Goal: Task Accomplishment & Management: Use online tool/utility

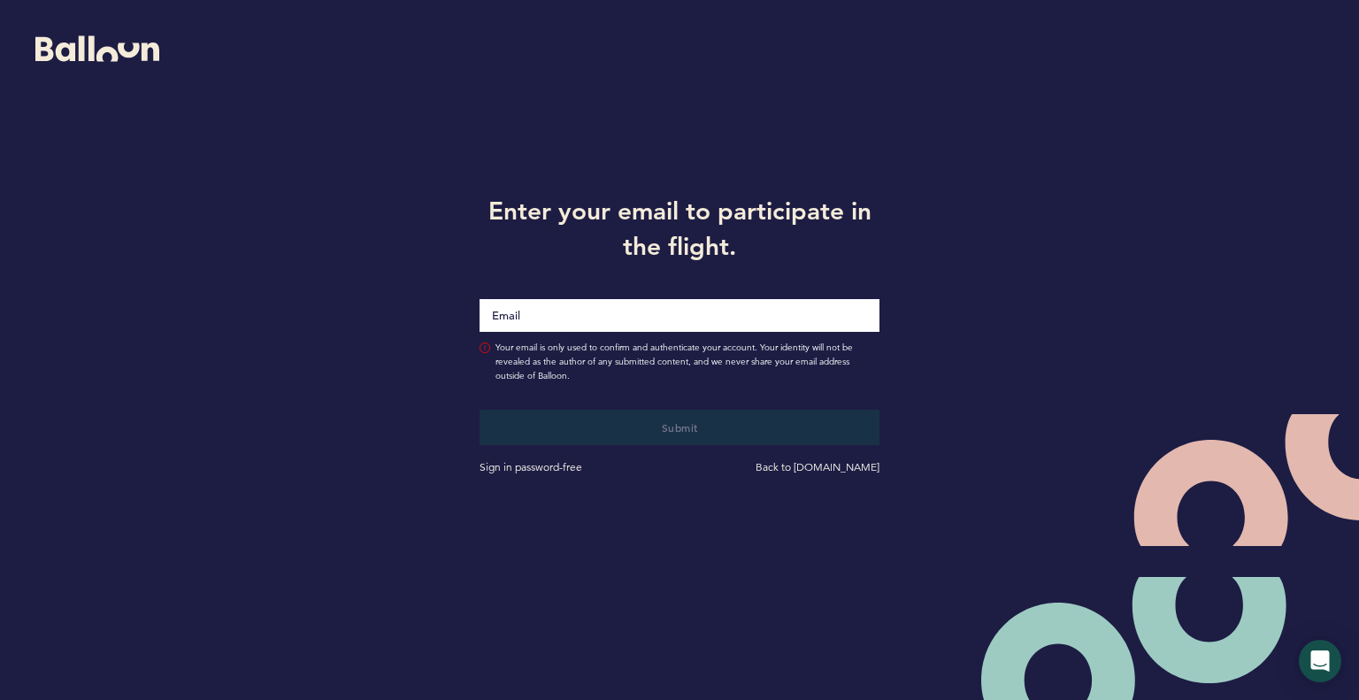
click at [654, 313] on input "Email" at bounding box center [680, 315] width 400 height 33
type input "[EMAIL_ADDRESS][PERSON_NAME][DOMAIN_NAME]"
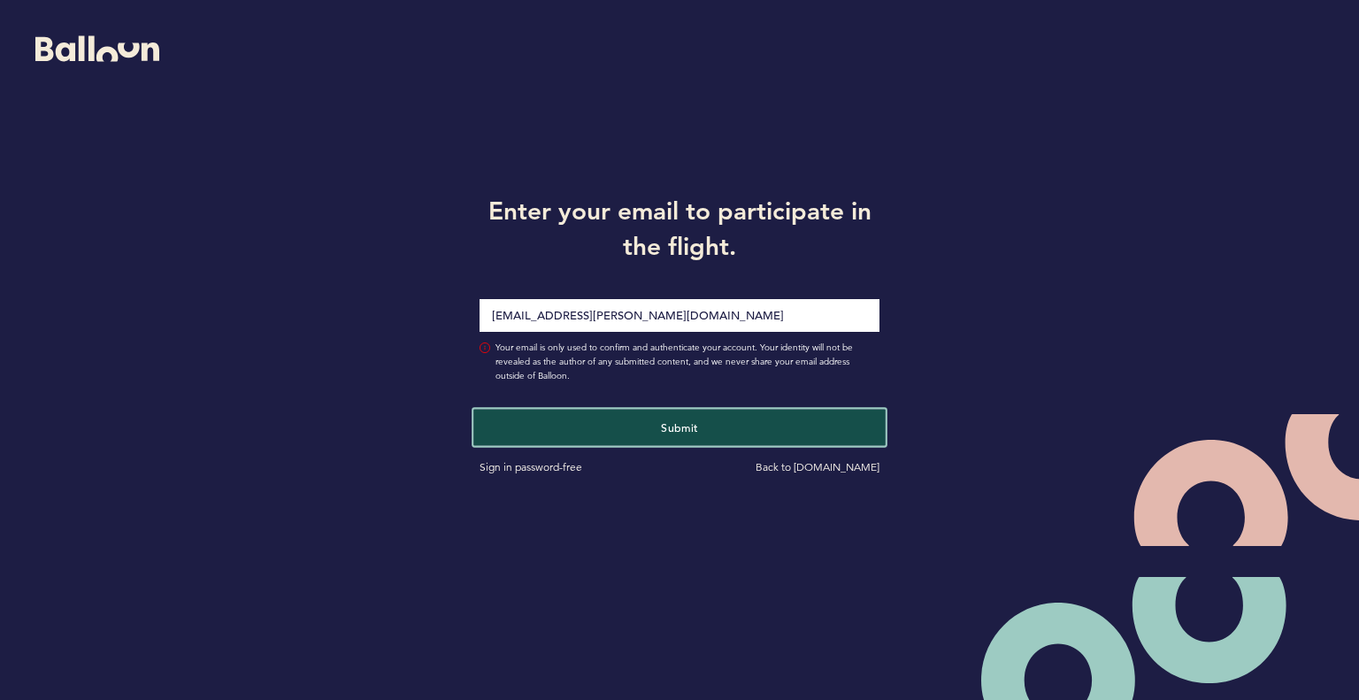
click at [673, 422] on span "Submit" at bounding box center [679, 427] width 37 height 14
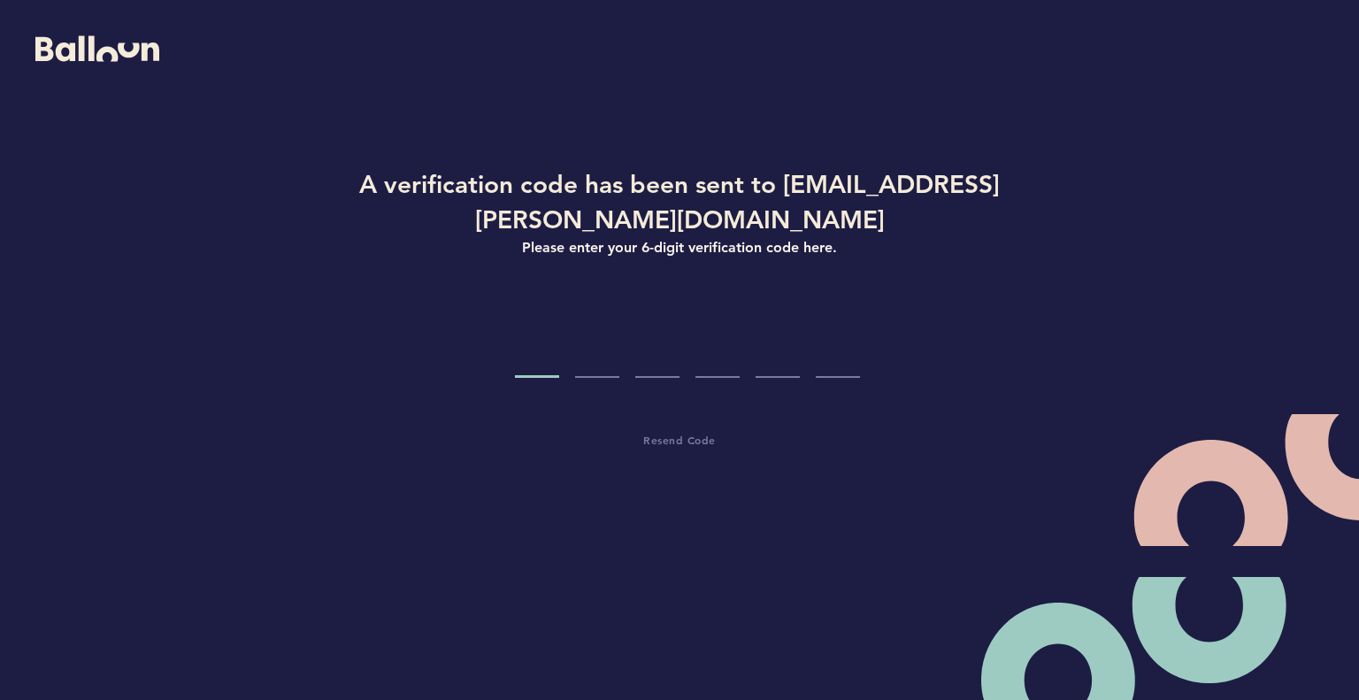
click at [535, 356] on input "Code digit 1" at bounding box center [537, 345] width 44 height 66
paste input "3"
type input "3"
type input "8"
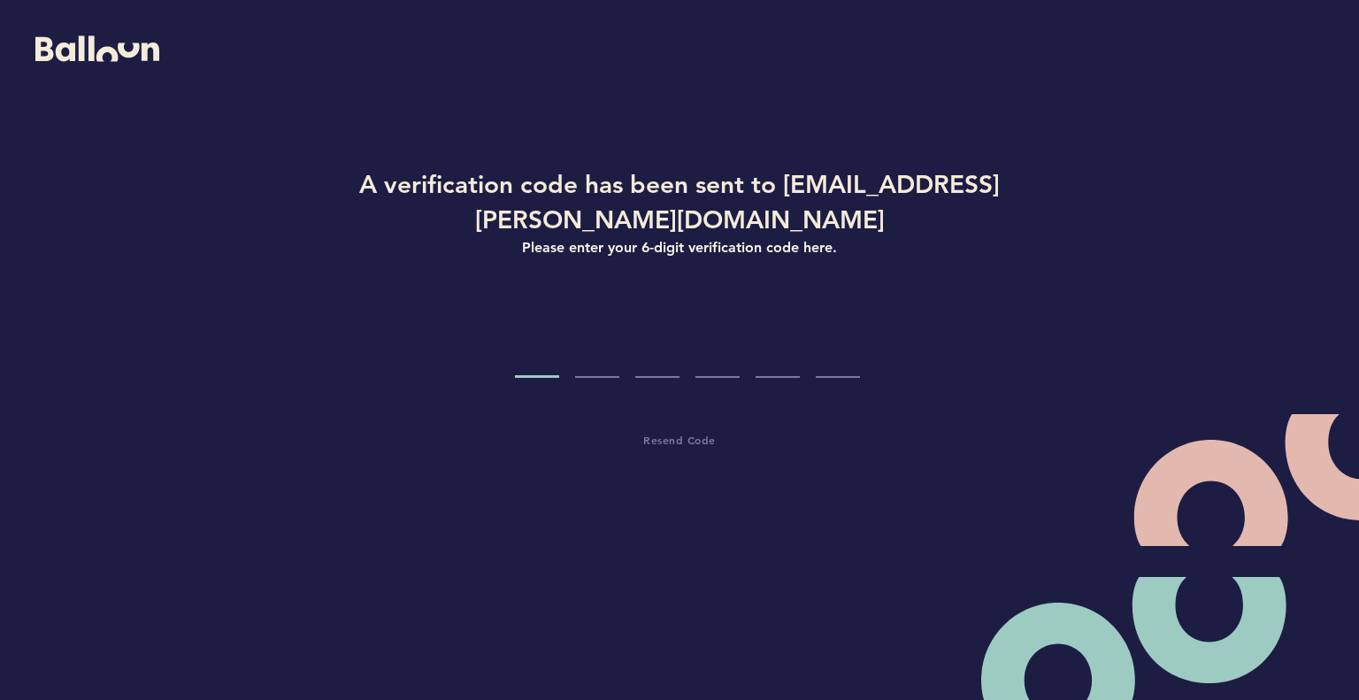
type input "4"
type input "3"
type input "9"
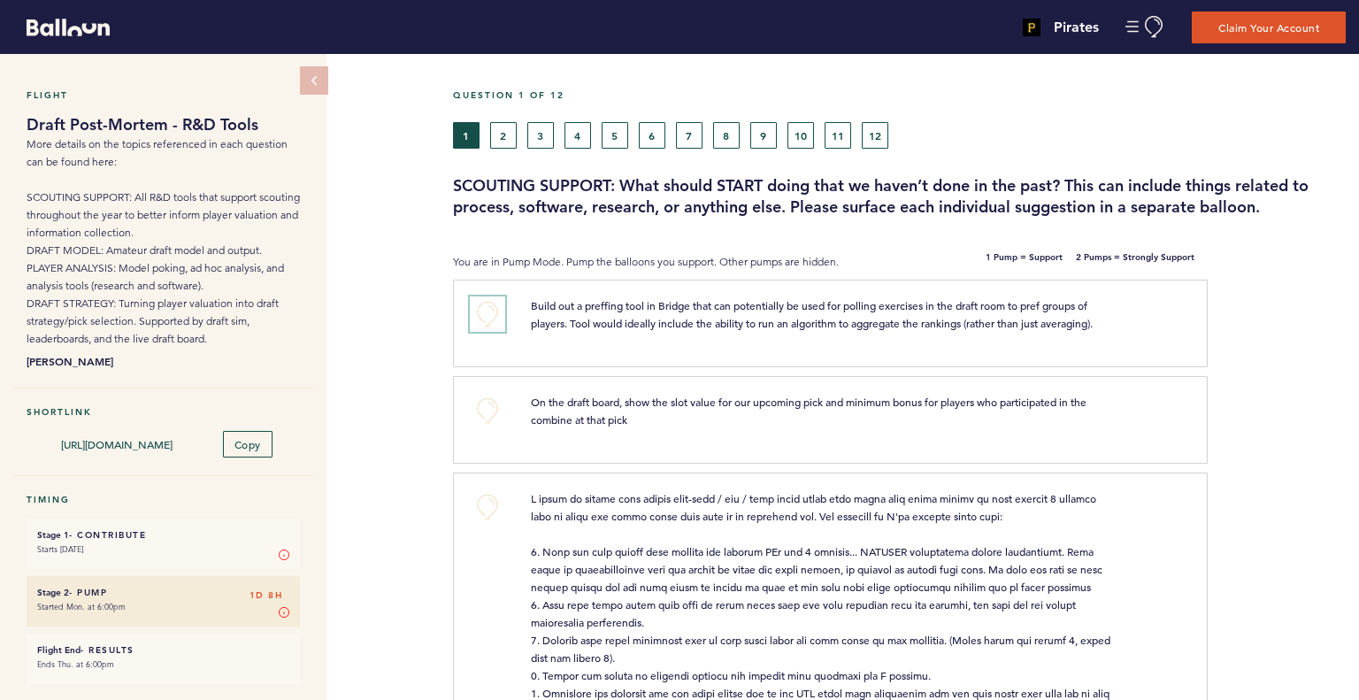
click at [490, 322] on button "+0" at bounding box center [487, 313] width 35 height 35
click at [490, 322] on button "+1" at bounding box center [487, 313] width 35 height 35
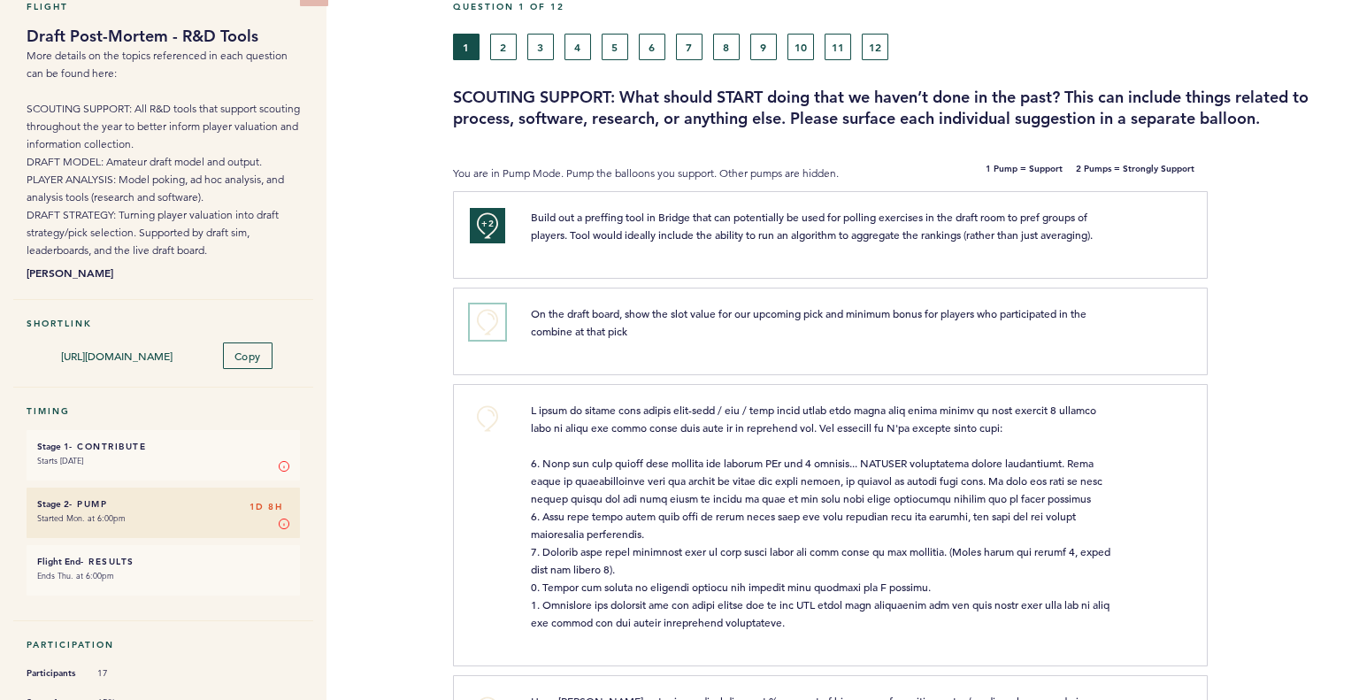
click at [498, 325] on button "+0" at bounding box center [487, 321] width 35 height 35
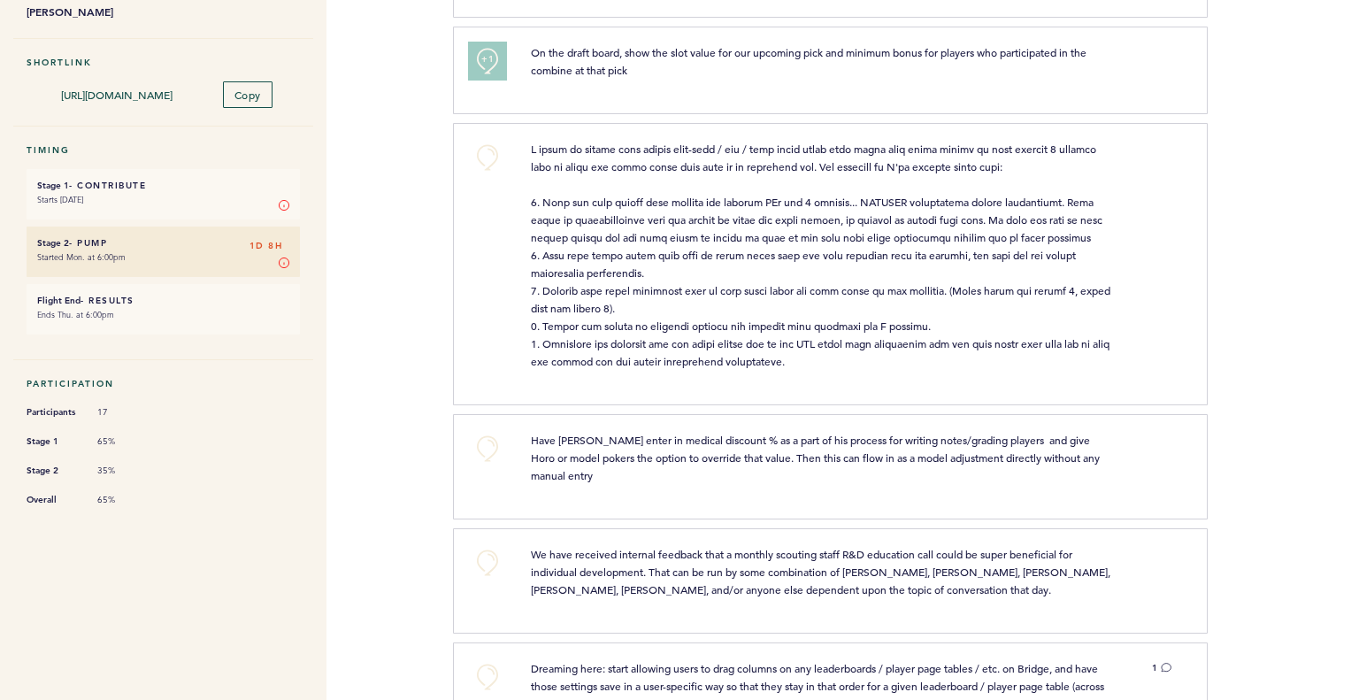
scroll to position [354, 0]
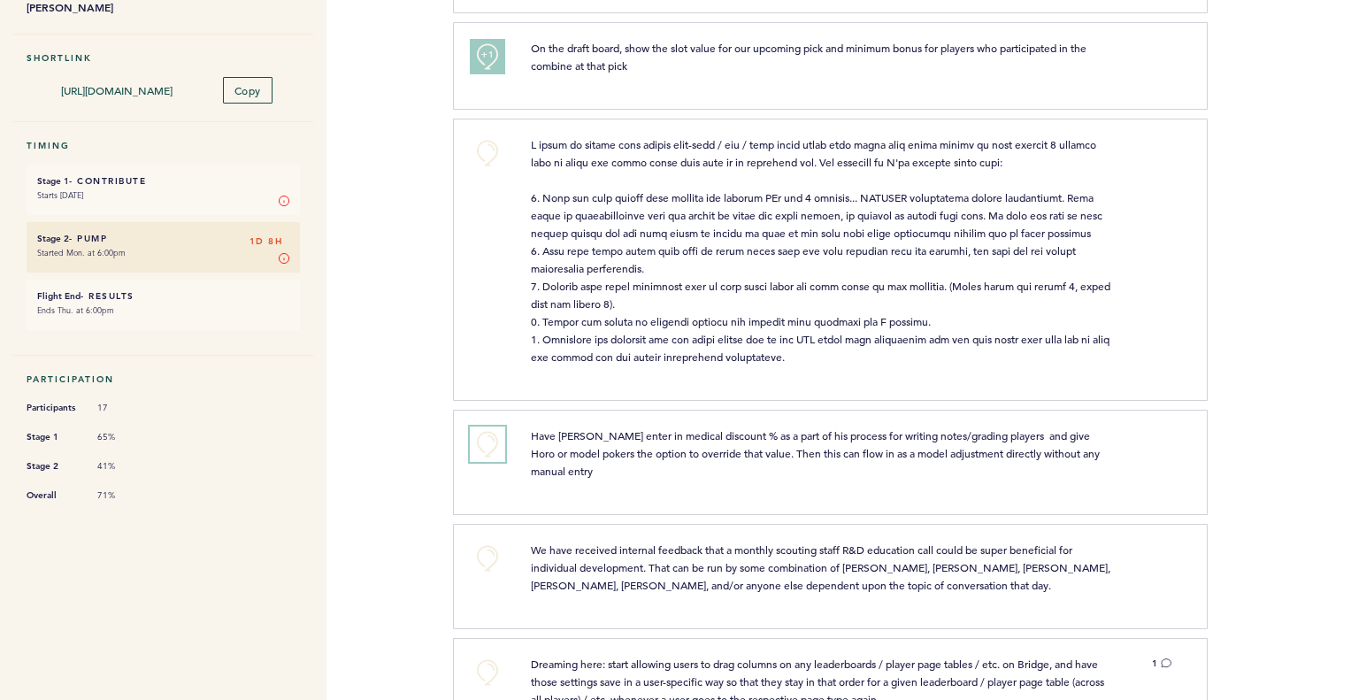
click at [479, 443] on button "+0" at bounding box center [487, 444] width 35 height 35
click at [478, 151] on button "+0" at bounding box center [487, 152] width 35 height 35
click at [478, 150] on button "+1" at bounding box center [487, 152] width 35 height 35
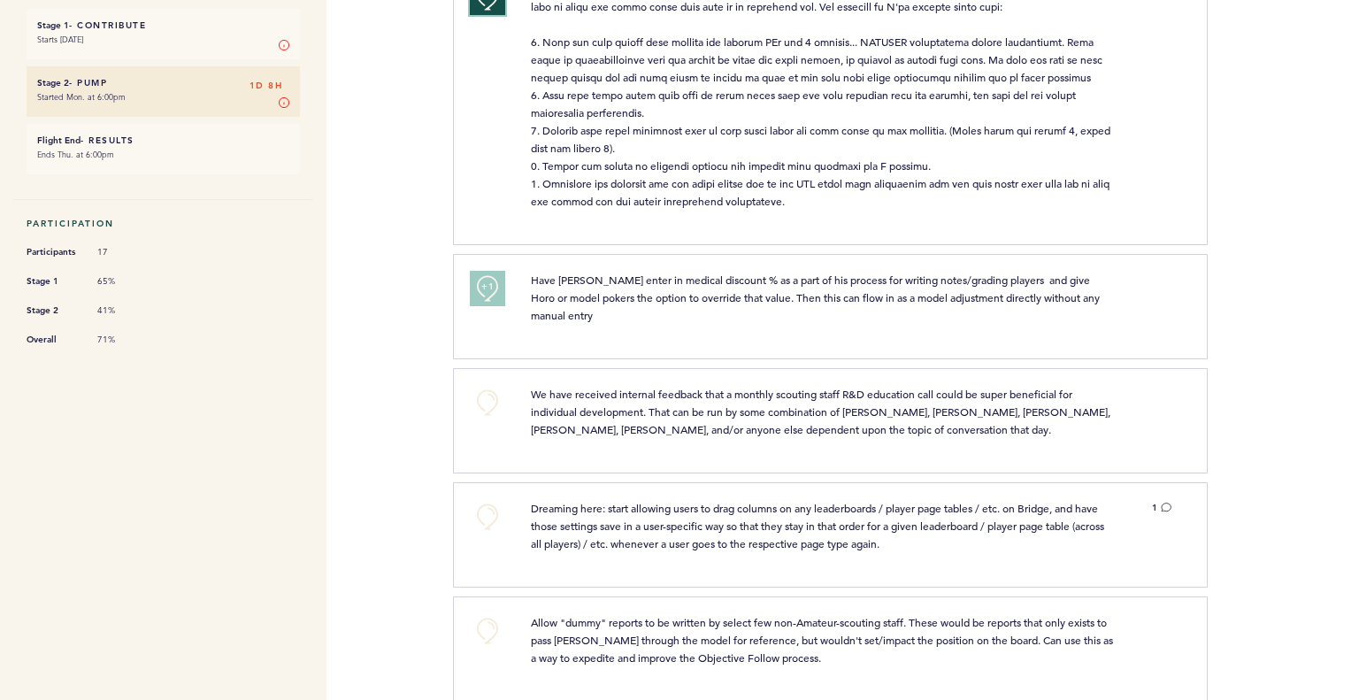
scroll to position [531, 0]
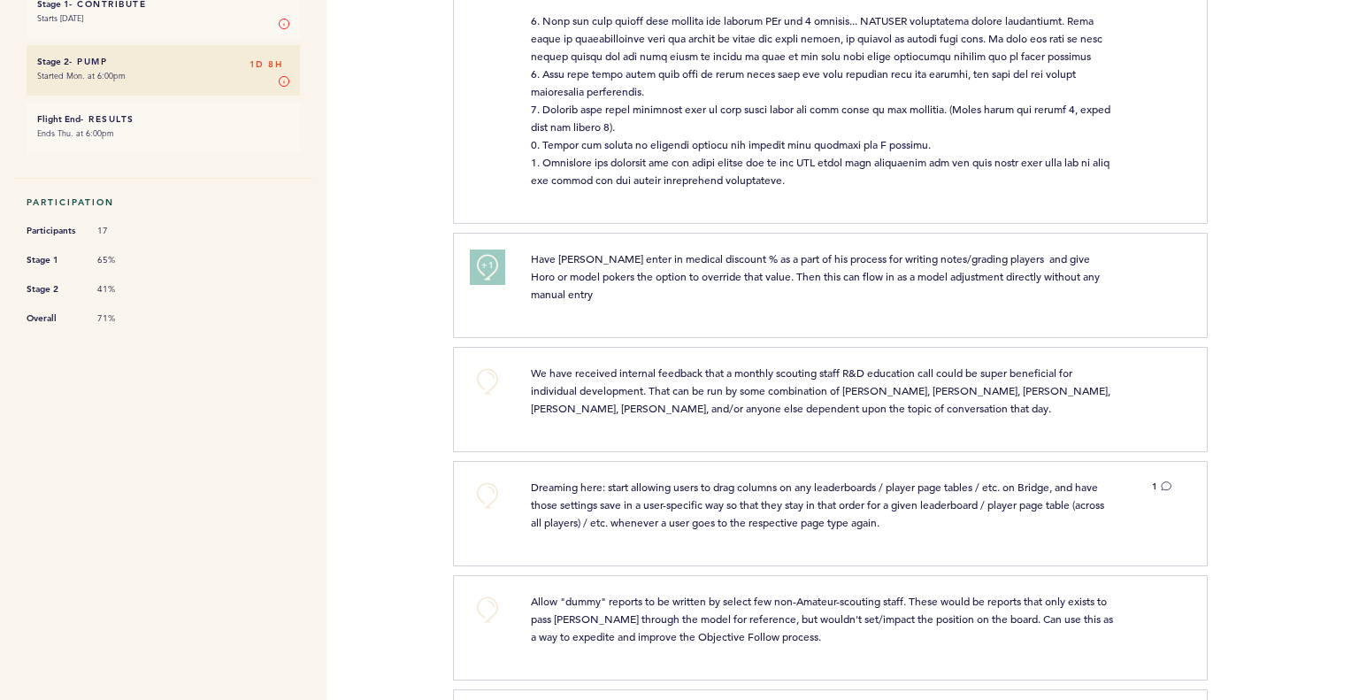
click at [1047, 278] on span "Have [PERSON_NAME] enter in medical discount % as a part of his process for wri…" at bounding box center [817, 276] width 572 height 50
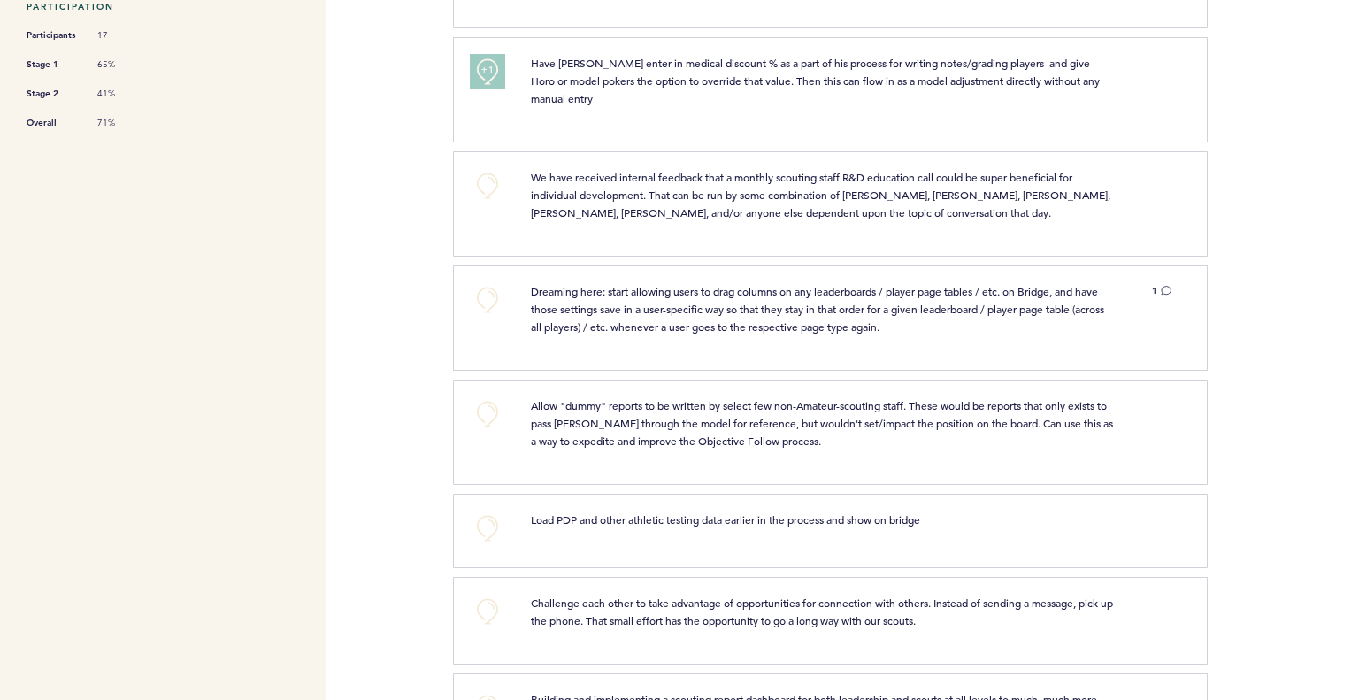
scroll to position [708, 0]
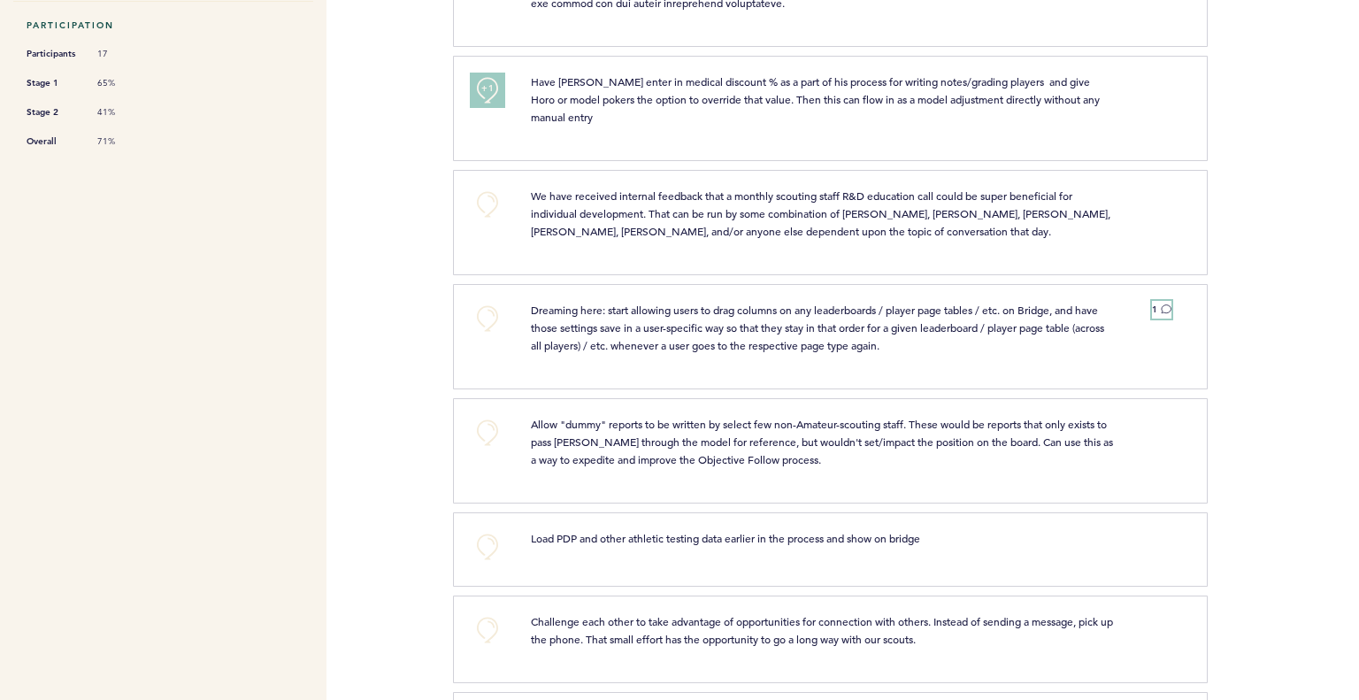
click at [1166, 304] on icon at bounding box center [1166, 309] width 11 height 11
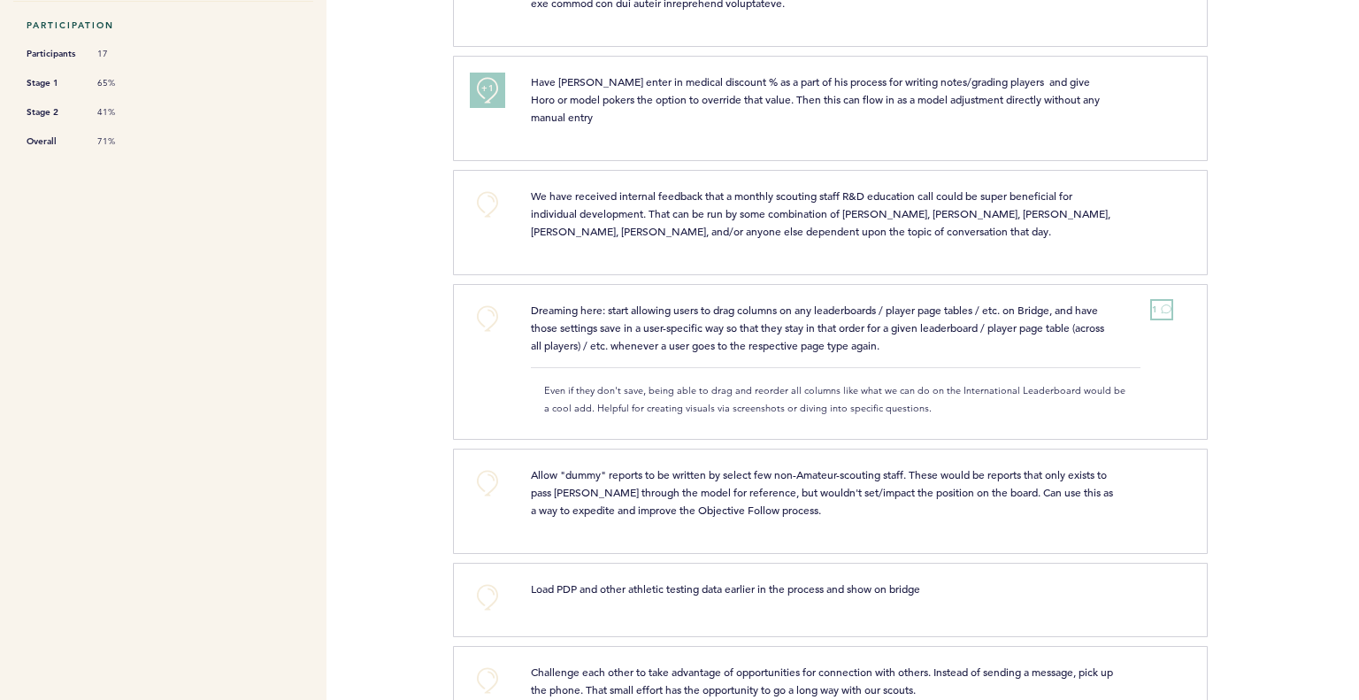
click at [1165, 304] on icon at bounding box center [1166, 309] width 11 height 11
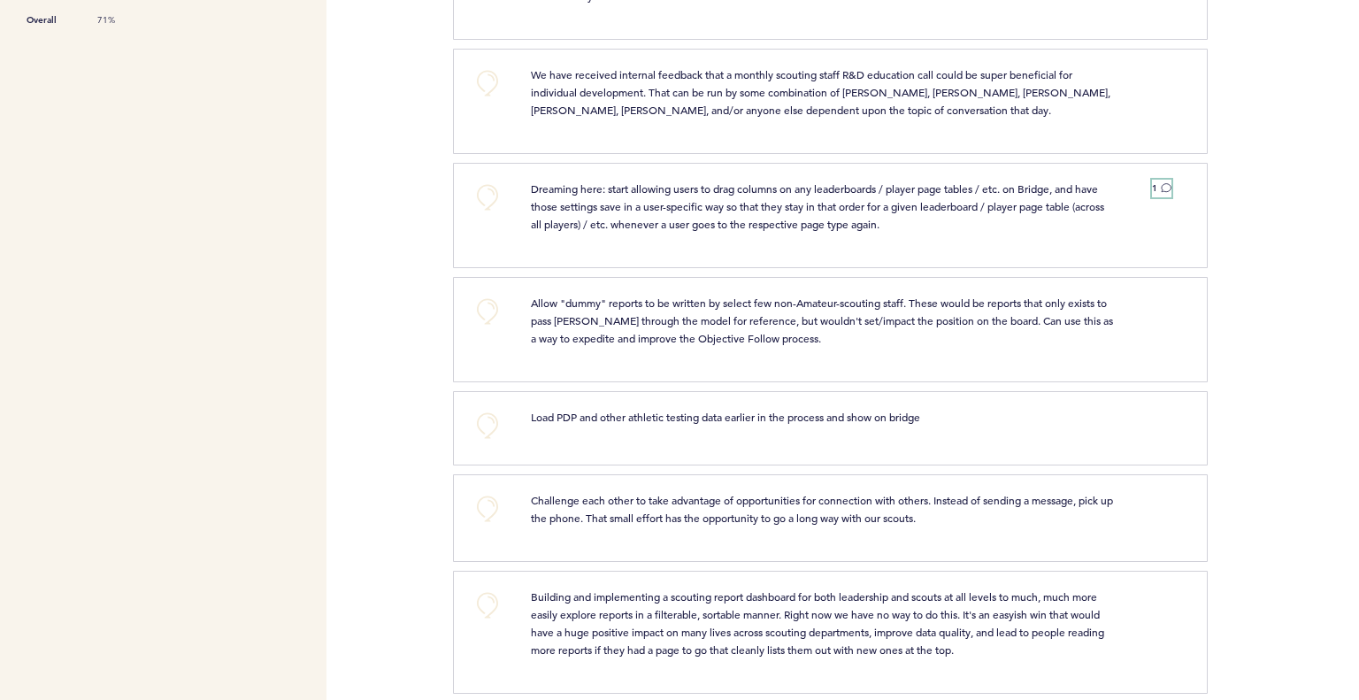
scroll to position [885, 0]
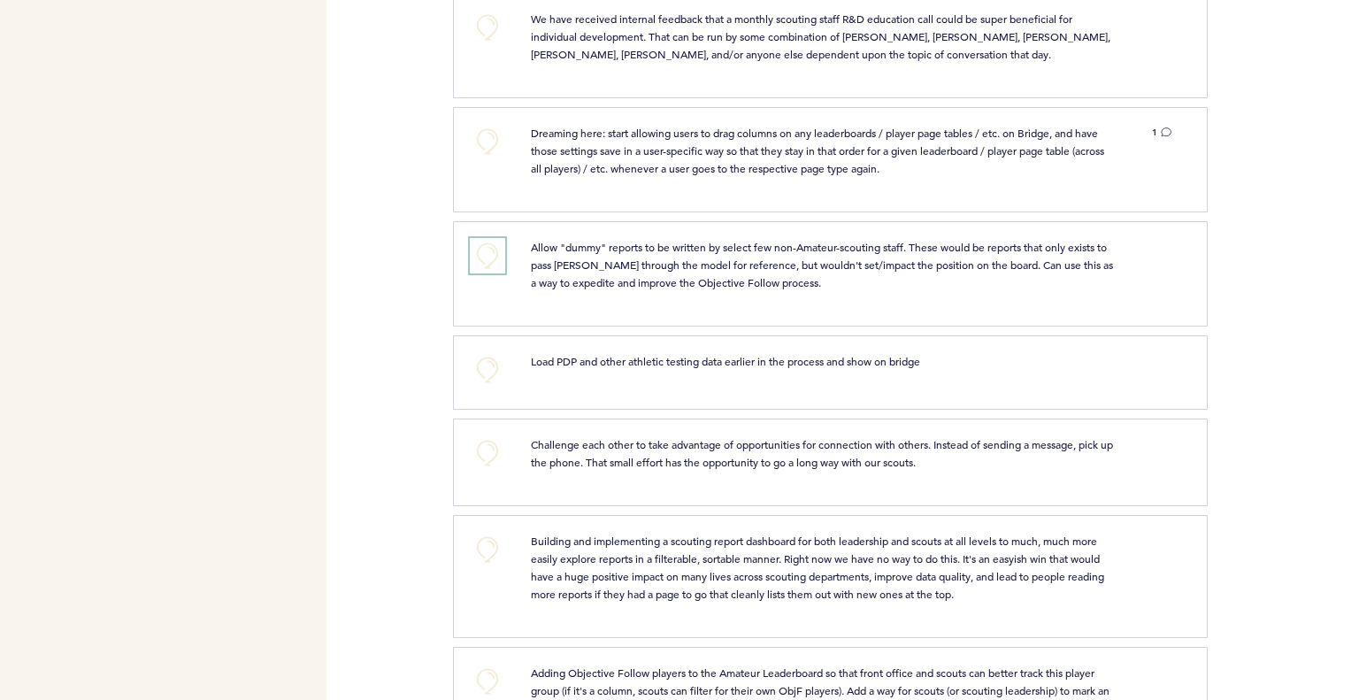
click at [497, 238] on button "+0" at bounding box center [487, 255] width 35 height 35
click at [494, 238] on button "+1" at bounding box center [487, 255] width 35 height 35
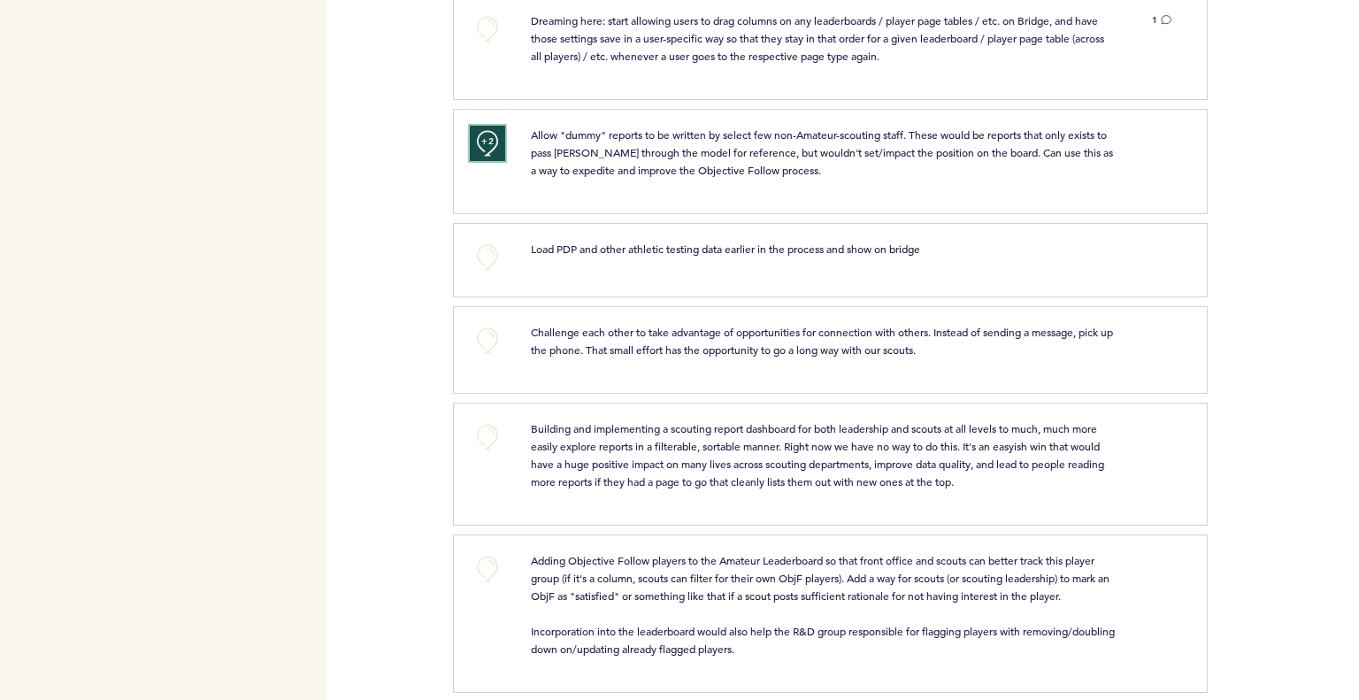
scroll to position [1062, 0]
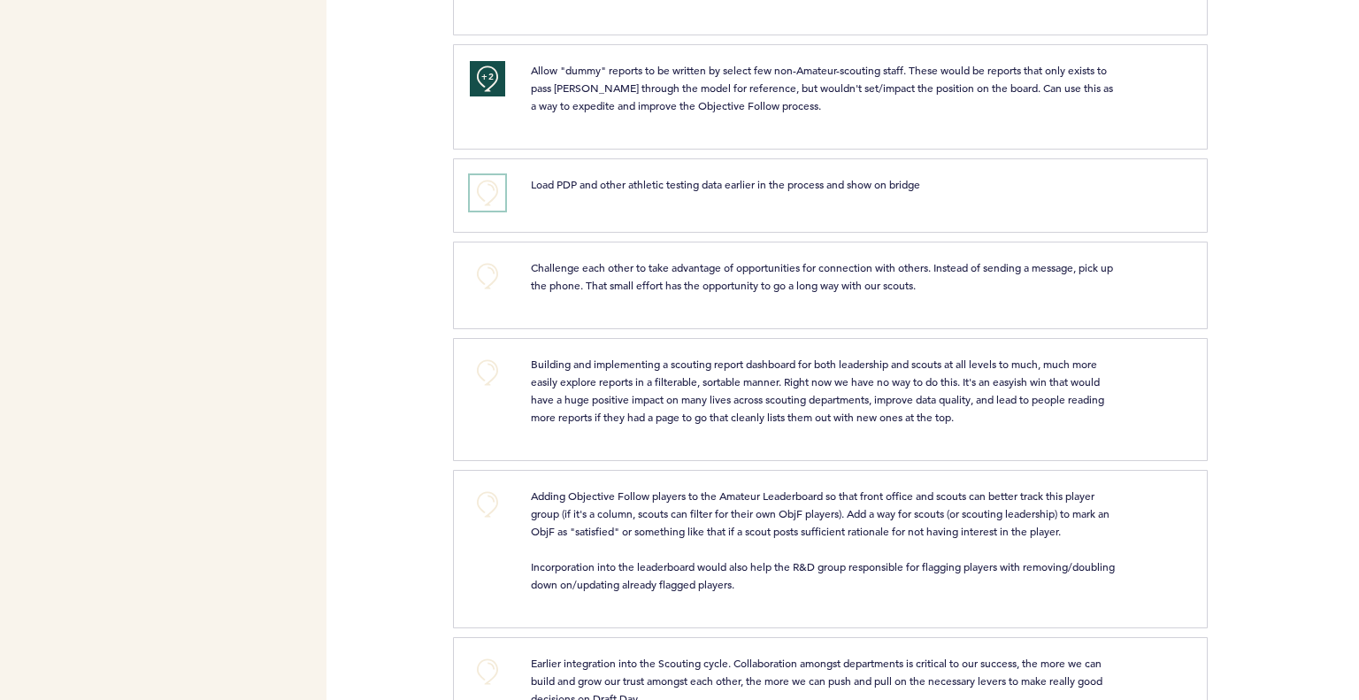
click at [478, 175] on button "+0" at bounding box center [487, 192] width 35 height 35
click at [478, 175] on button "+1" at bounding box center [487, 192] width 35 height 35
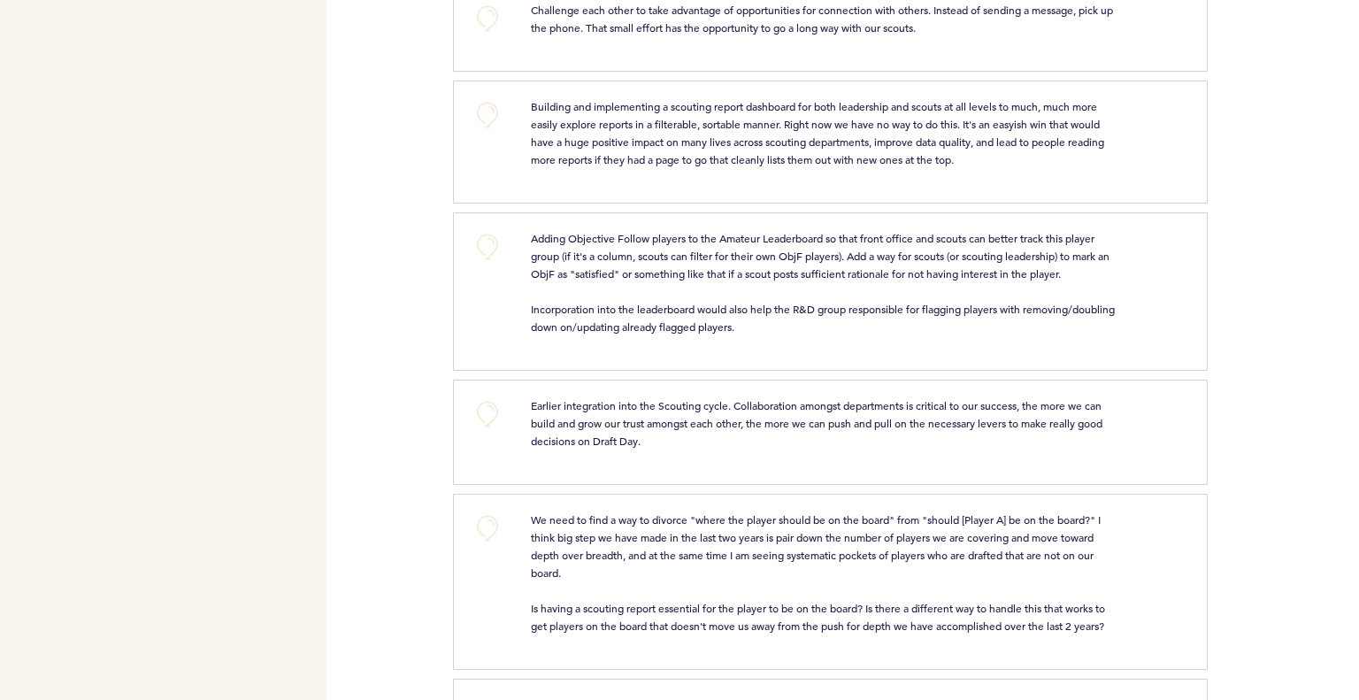
scroll to position [1328, 0]
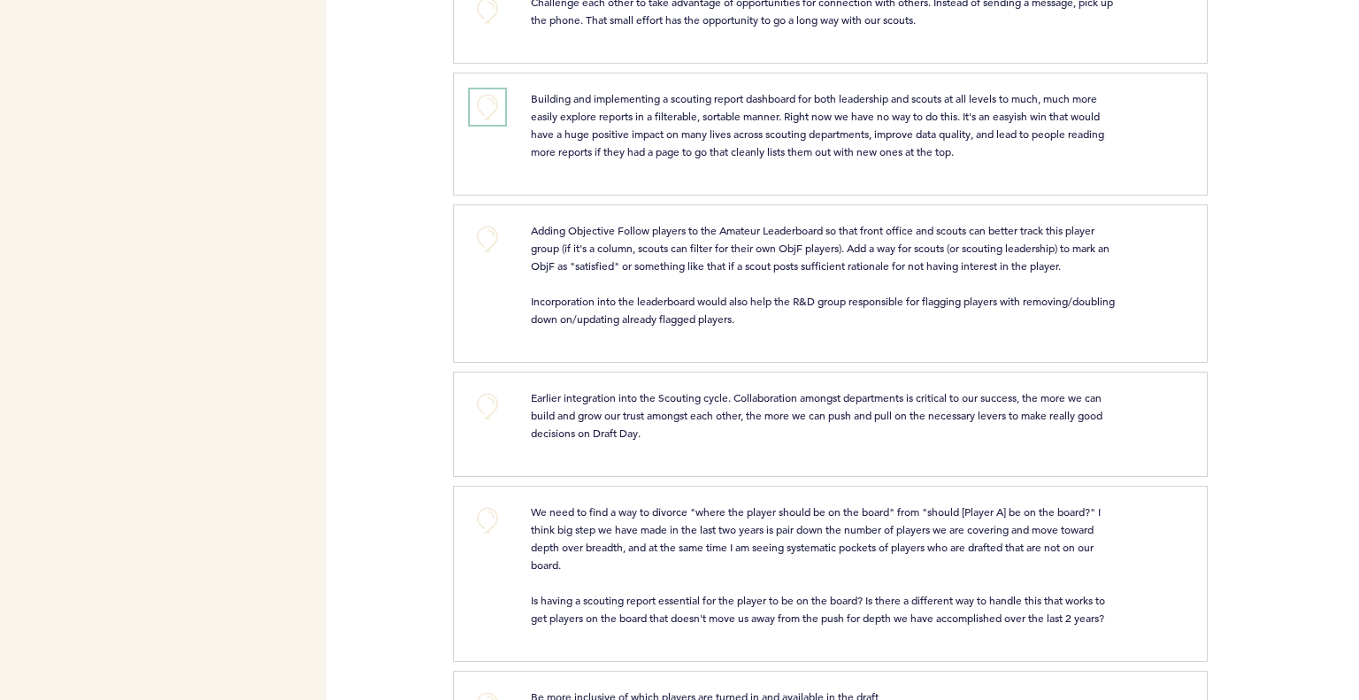
click at [493, 89] on button "+0" at bounding box center [487, 106] width 35 height 35
click at [488, 96] on span "+1" at bounding box center [487, 105] width 12 height 18
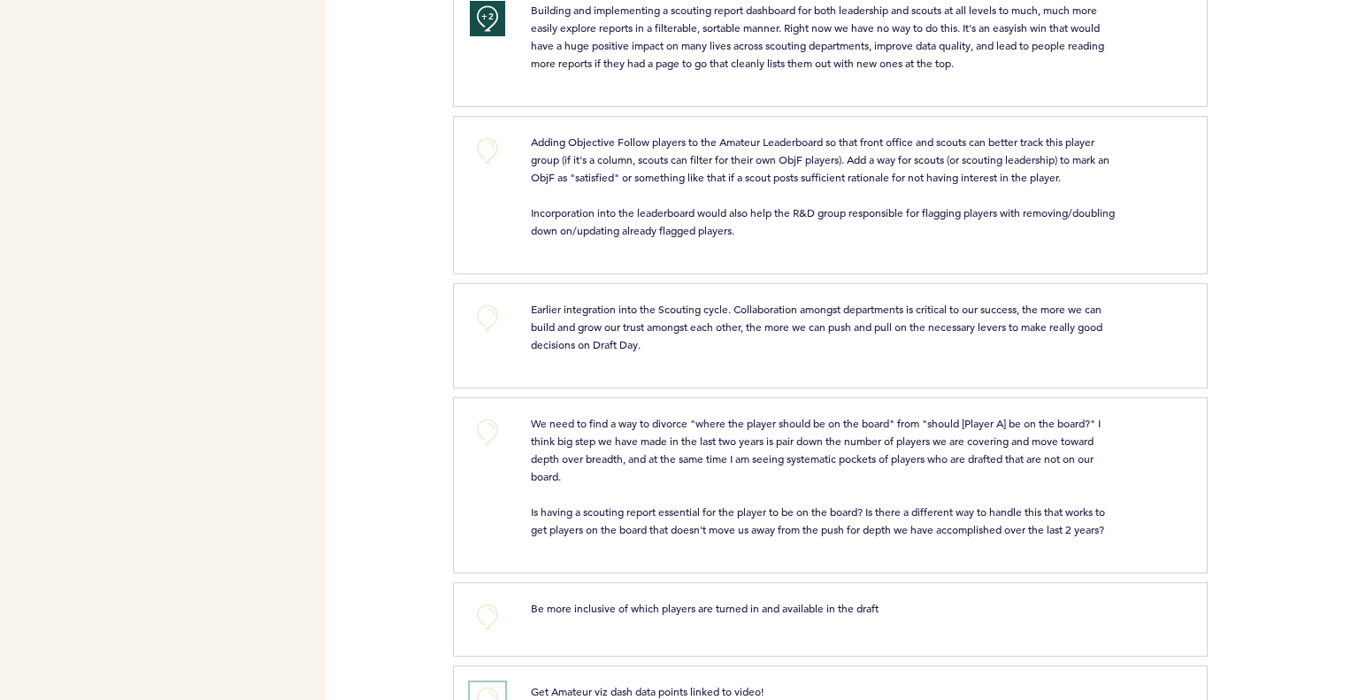
click at [496, 692] on button "+0" at bounding box center [487, 699] width 35 height 35
click at [492, 689] on span "+1" at bounding box center [487, 698] width 12 height 18
click at [482, 612] on button "+0" at bounding box center [487, 616] width 35 height 35
click at [482, 612] on span "+1" at bounding box center [487, 615] width 12 height 18
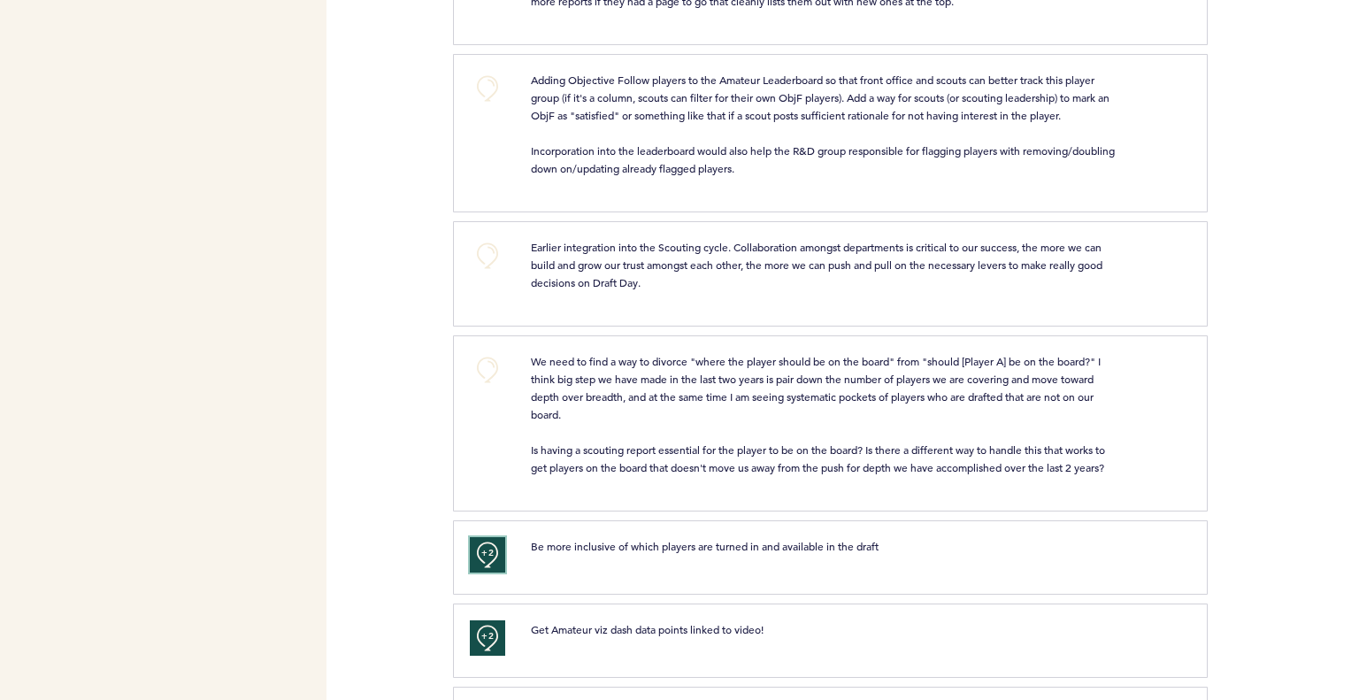
scroll to position [1505, 0]
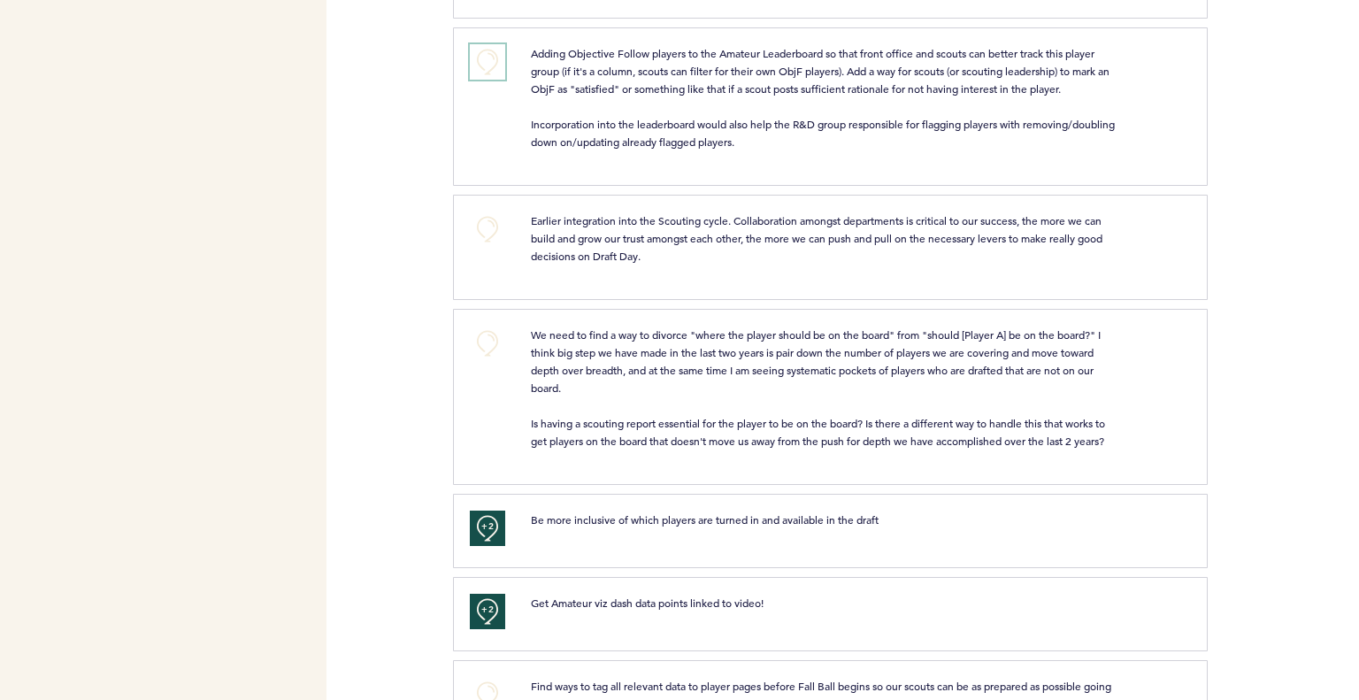
click at [486, 44] on button "+0" at bounding box center [487, 61] width 35 height 35
click at [486, 51] on span "+1" at bounding box center [487, 60] width 12 height 18
click at [483, 212] on button "+0" at bounding box center [487, 229] width 35 height 35
click at [483, 219] on span "+1" at bounding box center [487, 228] width 12 height 18
click at [482, 219] on span "+2" at bounding box center [487, 228] width 12 height 18
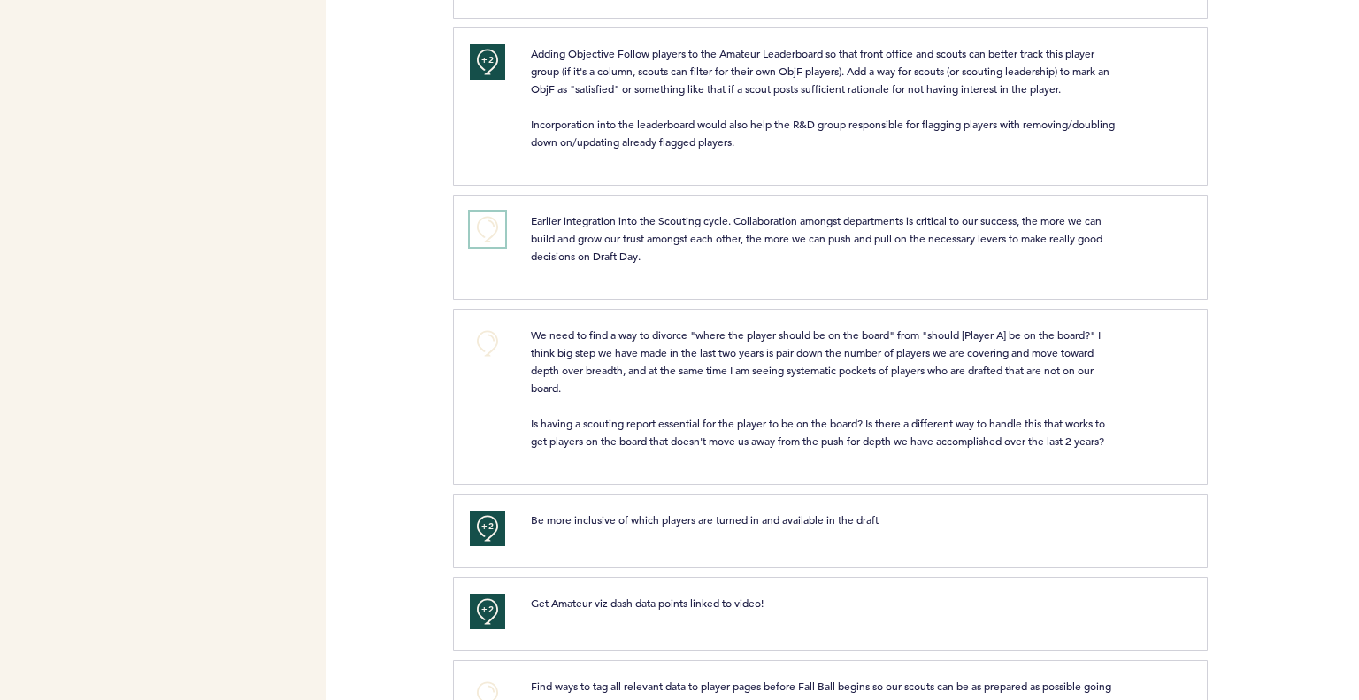
click at [482, 212] on button "+0" at bounding box center [487, 229] width 35 height 35
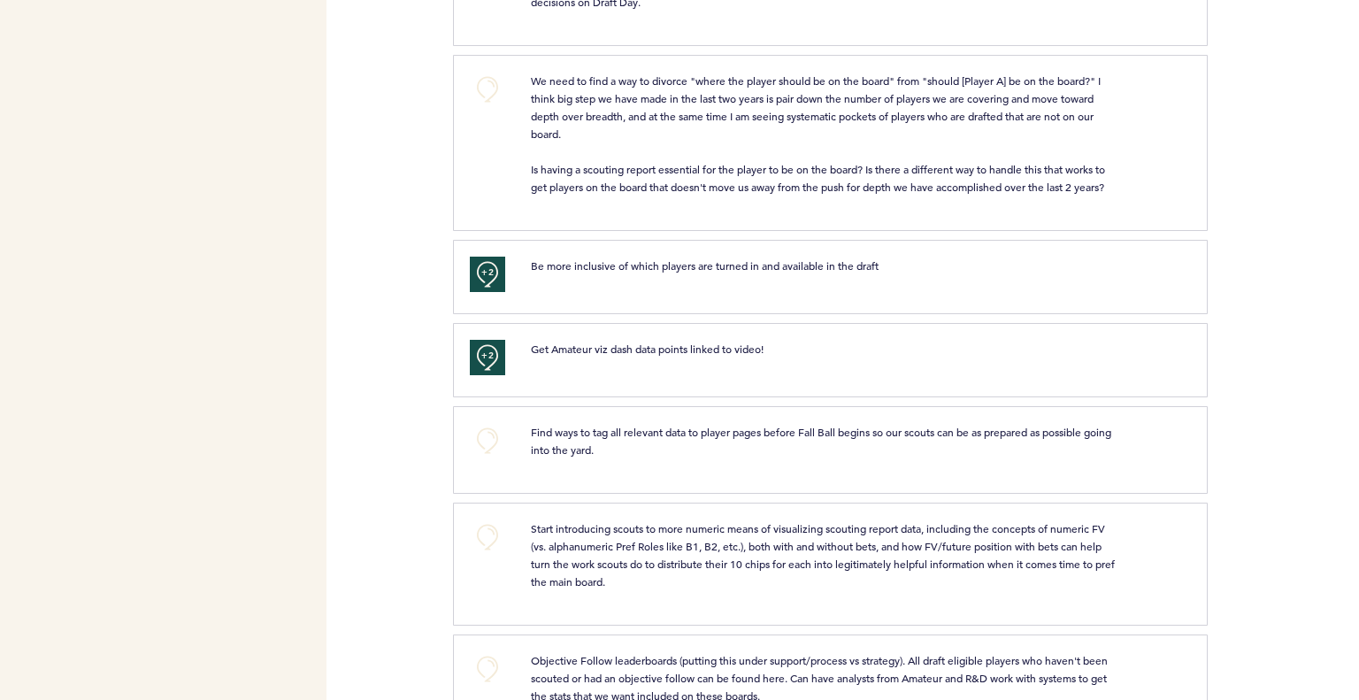
scroll to position [1770, 0]
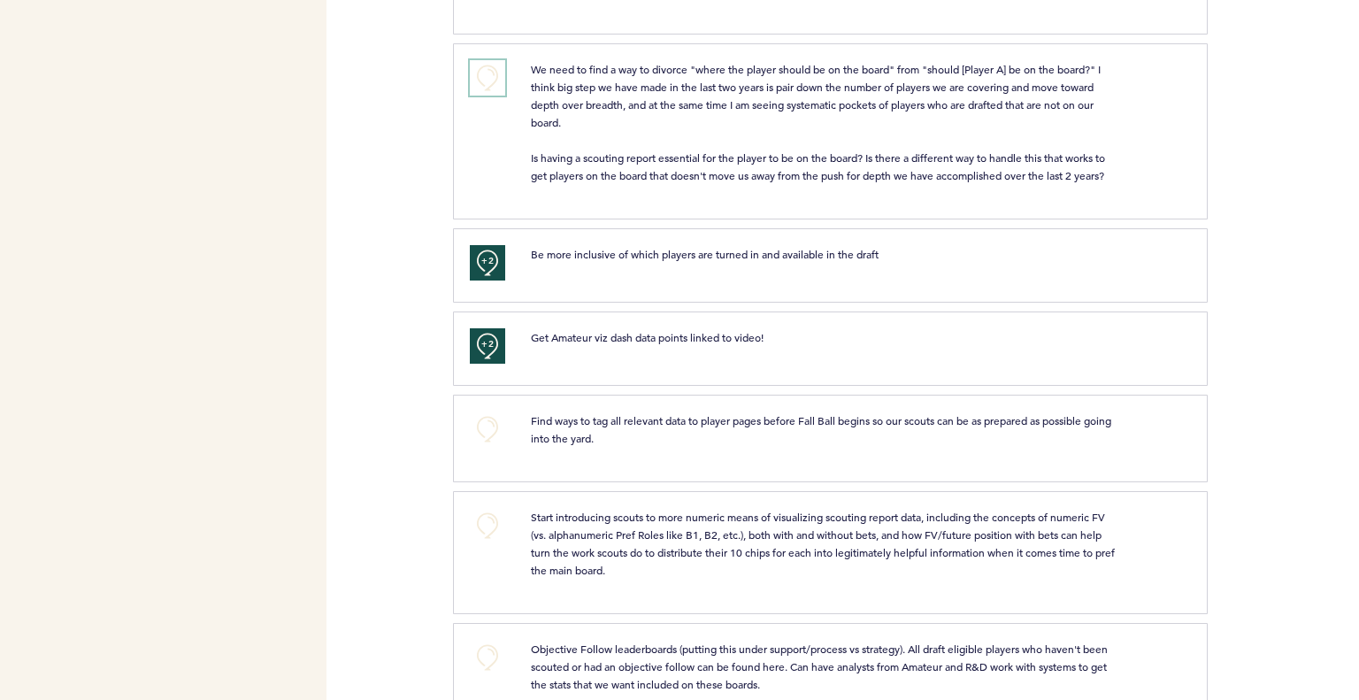
click at [485, 60] on button "+0" at bounding box center [487, 77] width 35 height 35
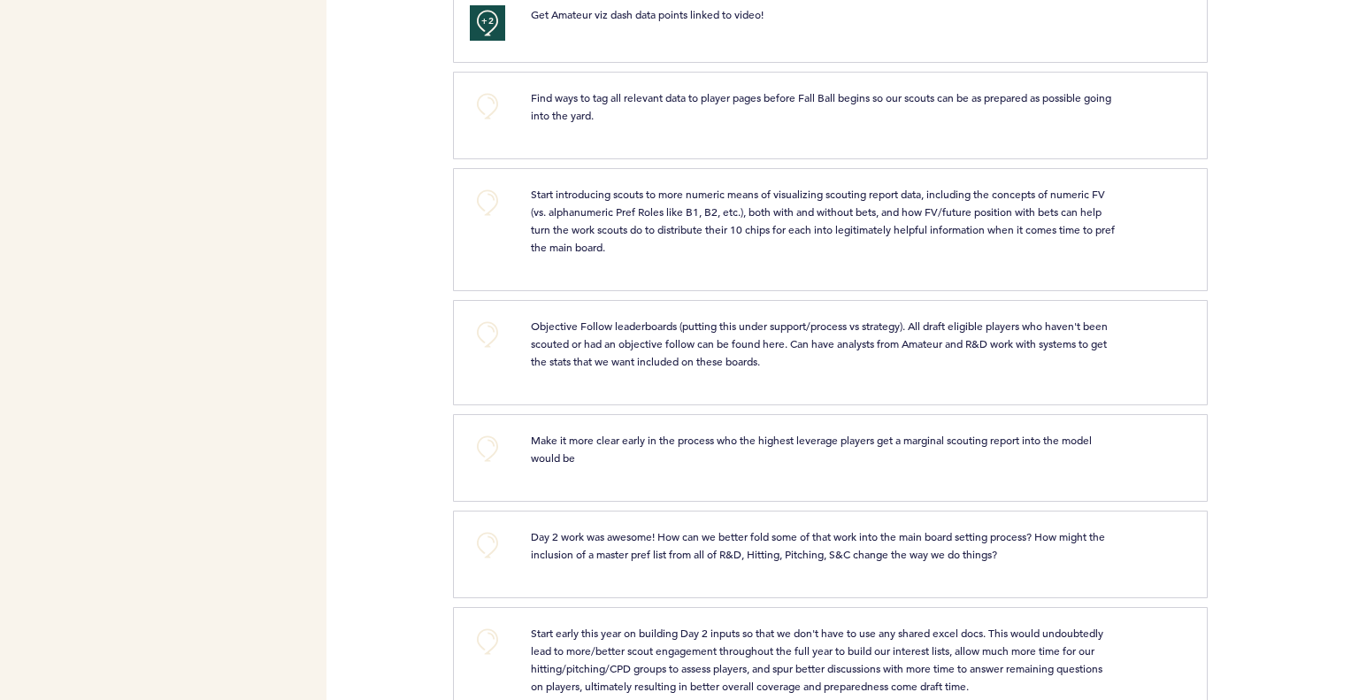
scroll to position [2124, 0]
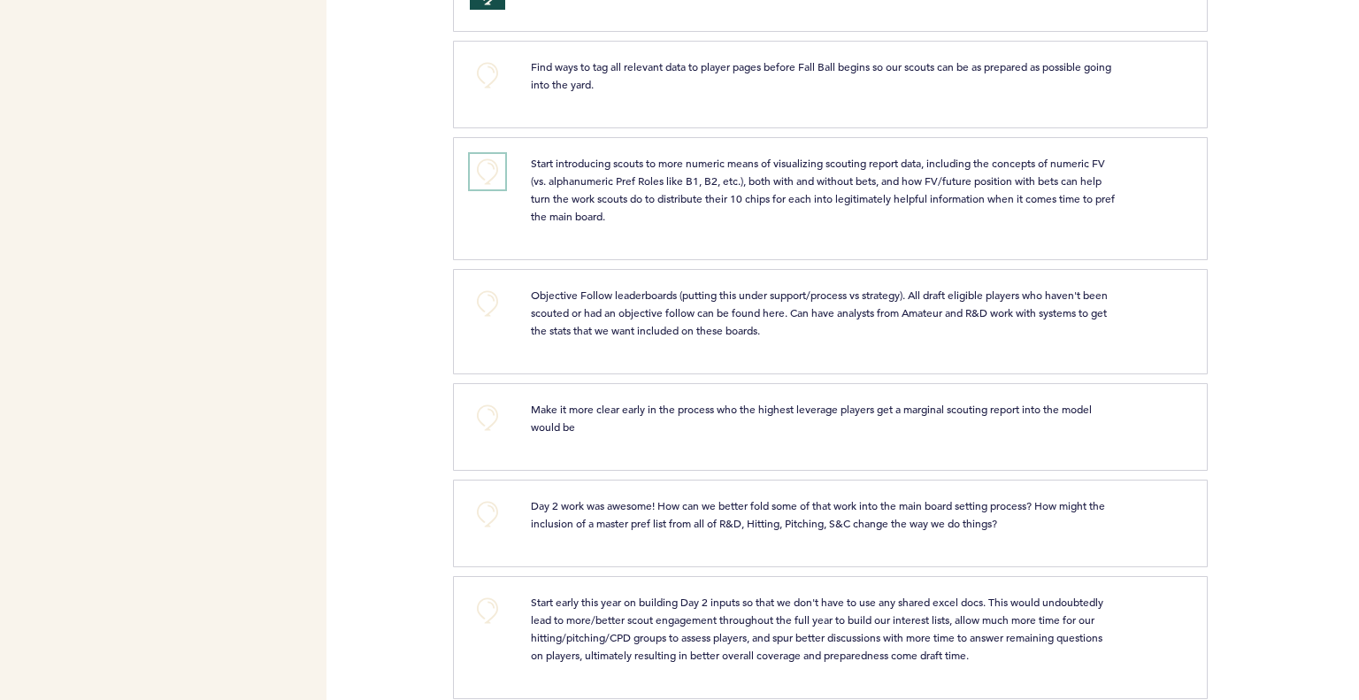
click at [474, 166] on button "+0" at bounding box center [487, 171] width 35 height 35
click at [495, 292] on button "+0" at bounding box center [487, 303] width 35 height 35
click at [492, 293] on span "+1" at bounding box center [487, 302] width 12 height 18
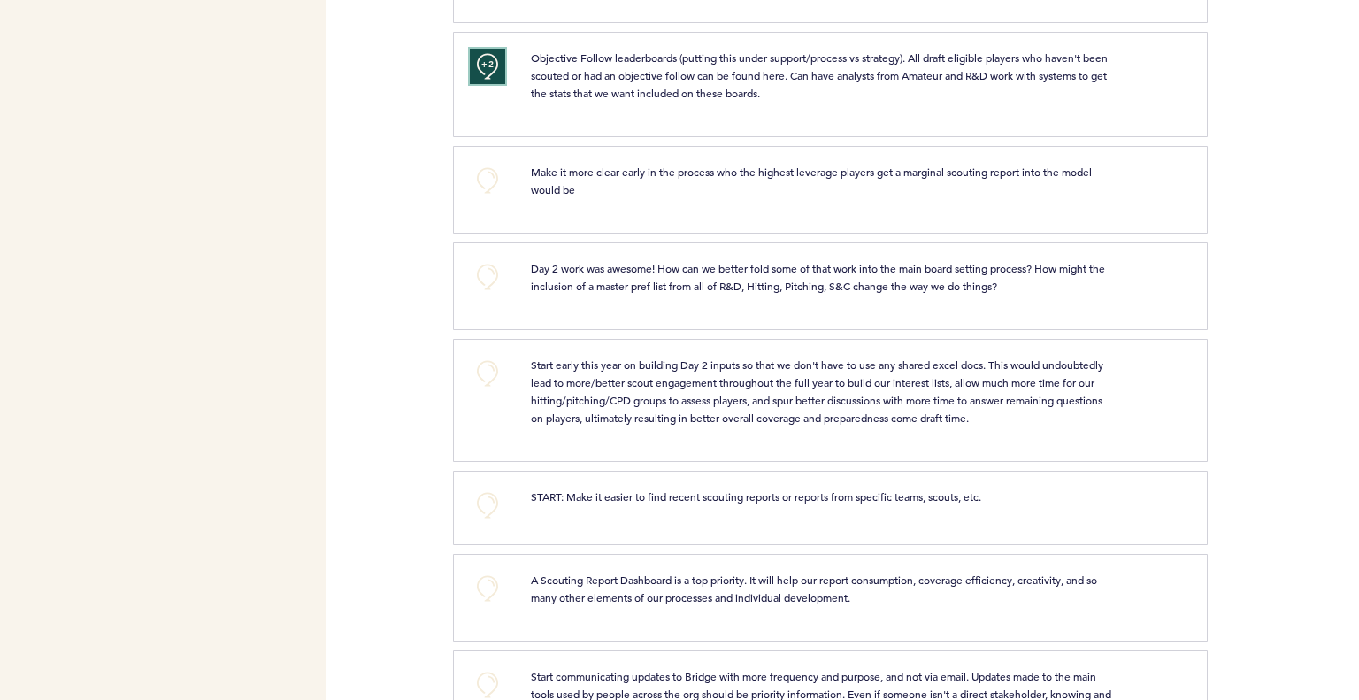
scroll to position [2390, 0]
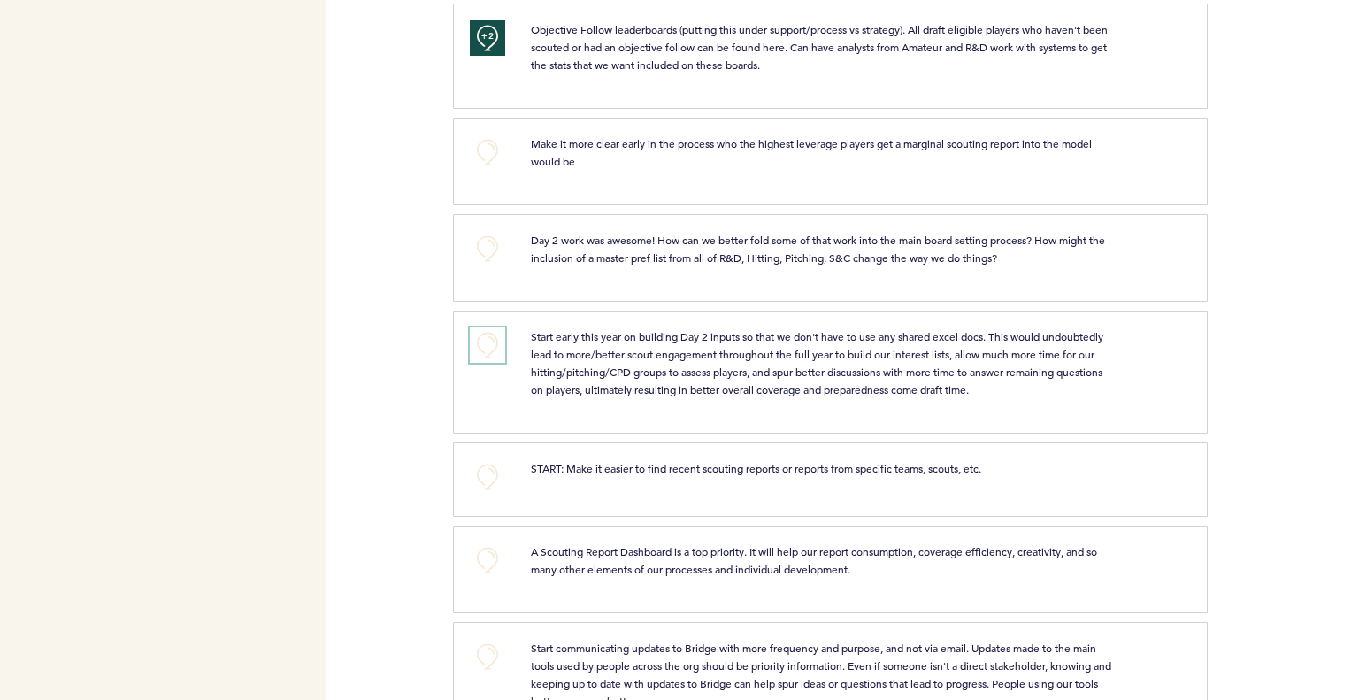
click at [485, 329] on button "+0" at bounding box center [487, 344] width 35 height 35
click at [485, 335] on span "+1" at bounding box center [487, 344] width 12 height 18
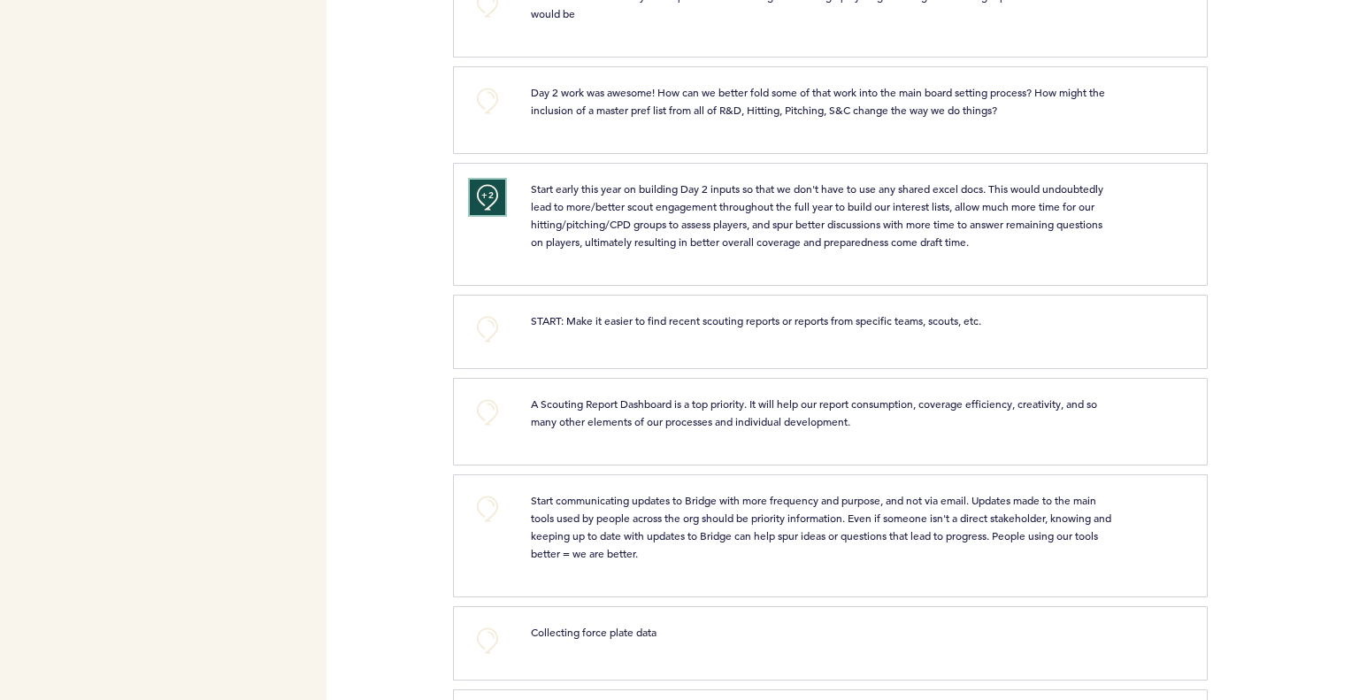
scroll to position [2567, 0]
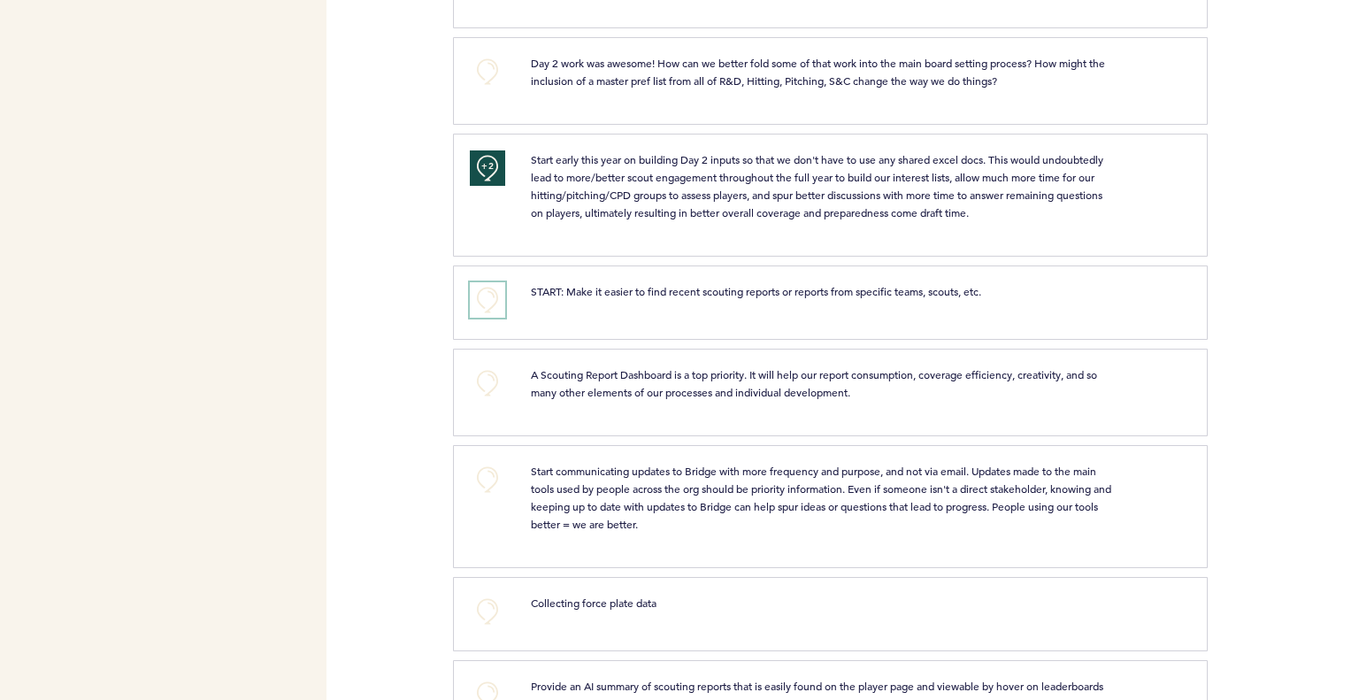
click at [493, 294] on button "+0" at bounding box center [487, 299] width 35 height 35
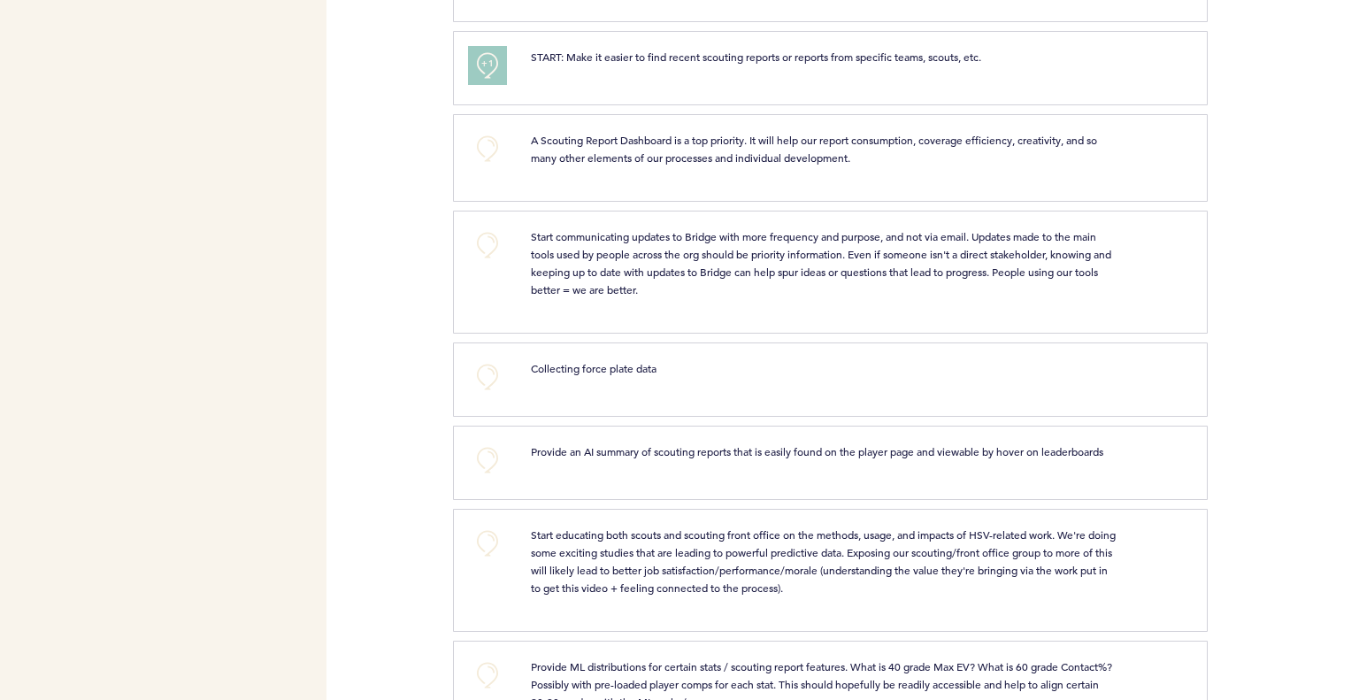
scroll to position [2832, 0]
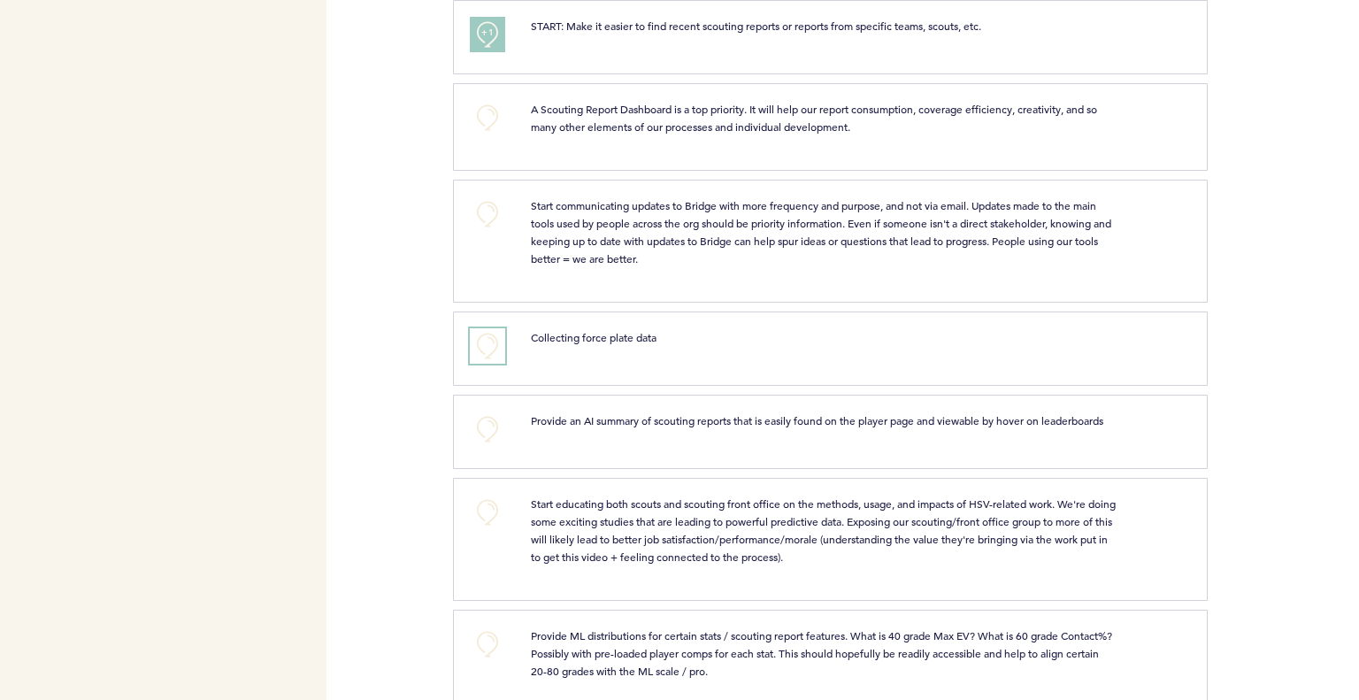
click at [487, 340] on button "+0" at bounding box center [487, 345] width 35 height 35
click at [0, 0] on span "+0" at bounding box center [0, 0] width 0 height 0
click at [490, 111] on button "+0" at bounding box center [487, 117] width 35 height 35
click at [490, 111] on span "+1" at bounding box center [487, 116] width 12 height 18
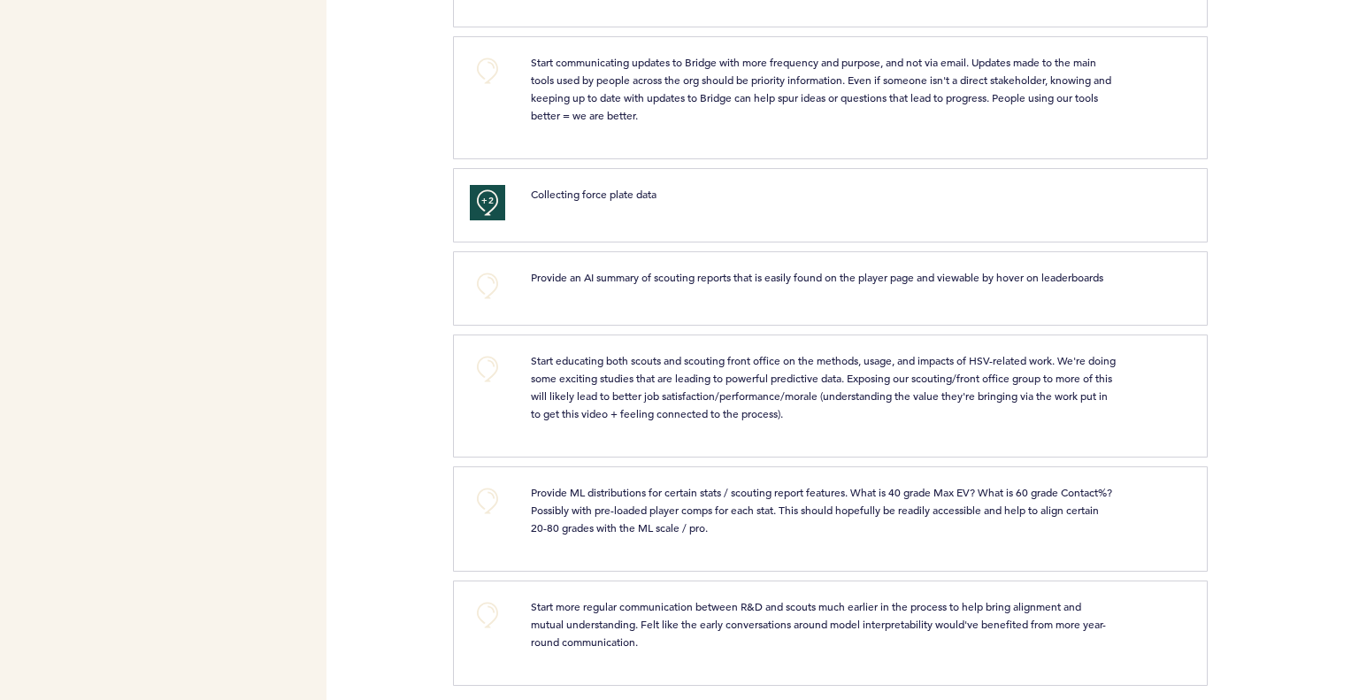
scroll to position [2976, 0]
click at [489, 278] on button "+0" at bounding box center [487, 284] width 35 height 35
click at [480, 359] on button "+0" at bounding box center [487, 367] width 35 height 35
click at [480, 359] on button "+1" at bounding box center [487, 367] width 35 height 35
click at [481, 489] on button "+0" at bounding box center [487, 499] width 35 height 35
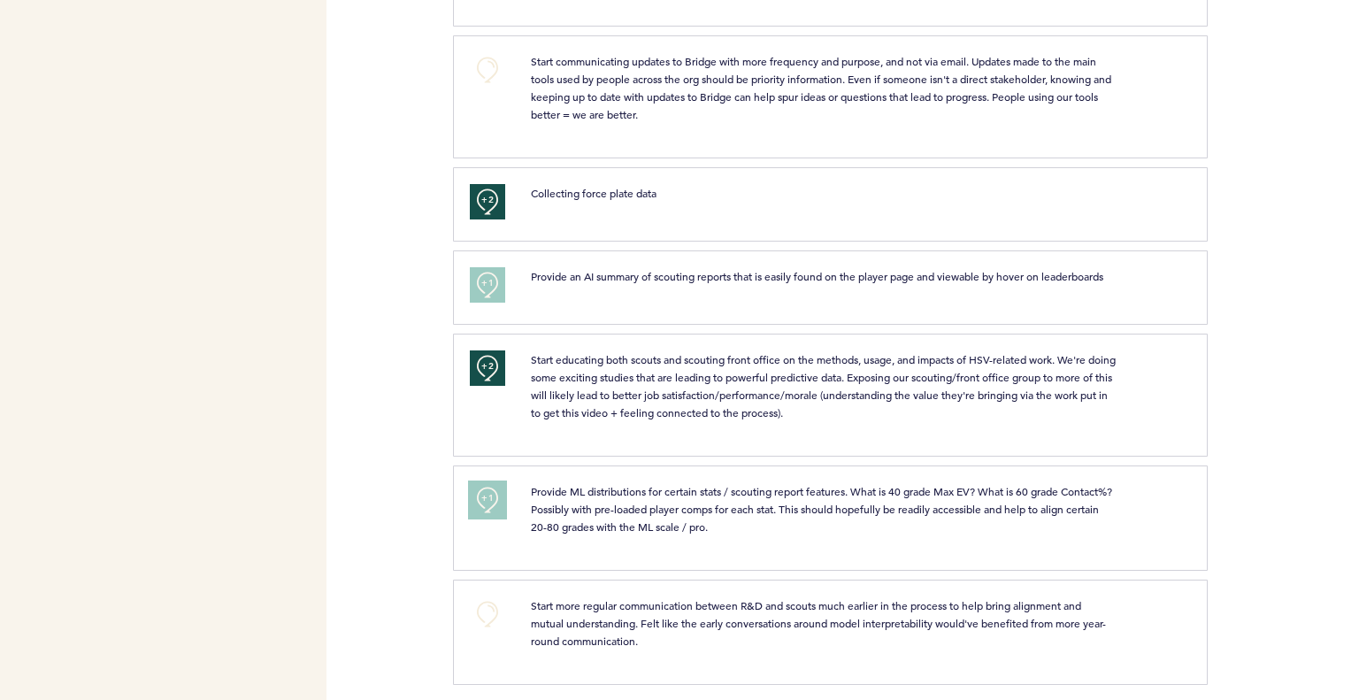
click at [486, 491] on span "+1" at bounding box center [487, 498] width 12 height 18
click at [480, 604] on button "+0" at bounding box center [487, 614] width 35 height 35
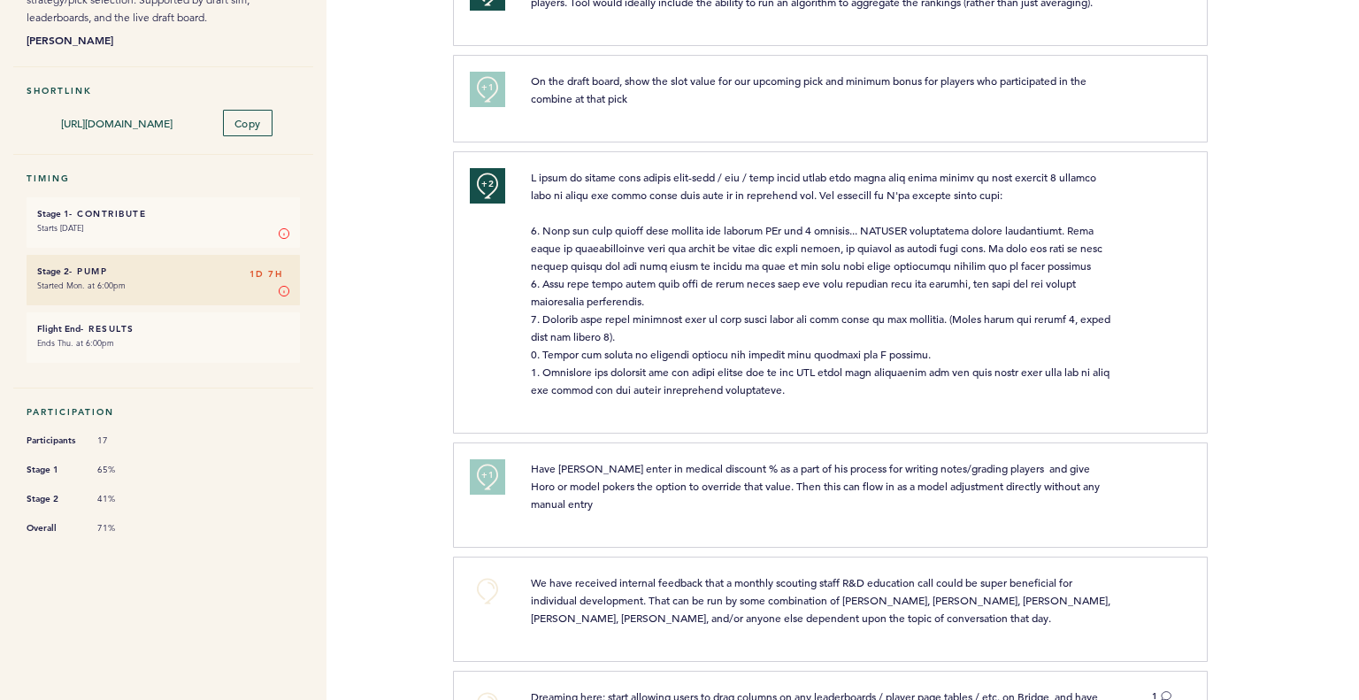
scroll to position [0, 0]
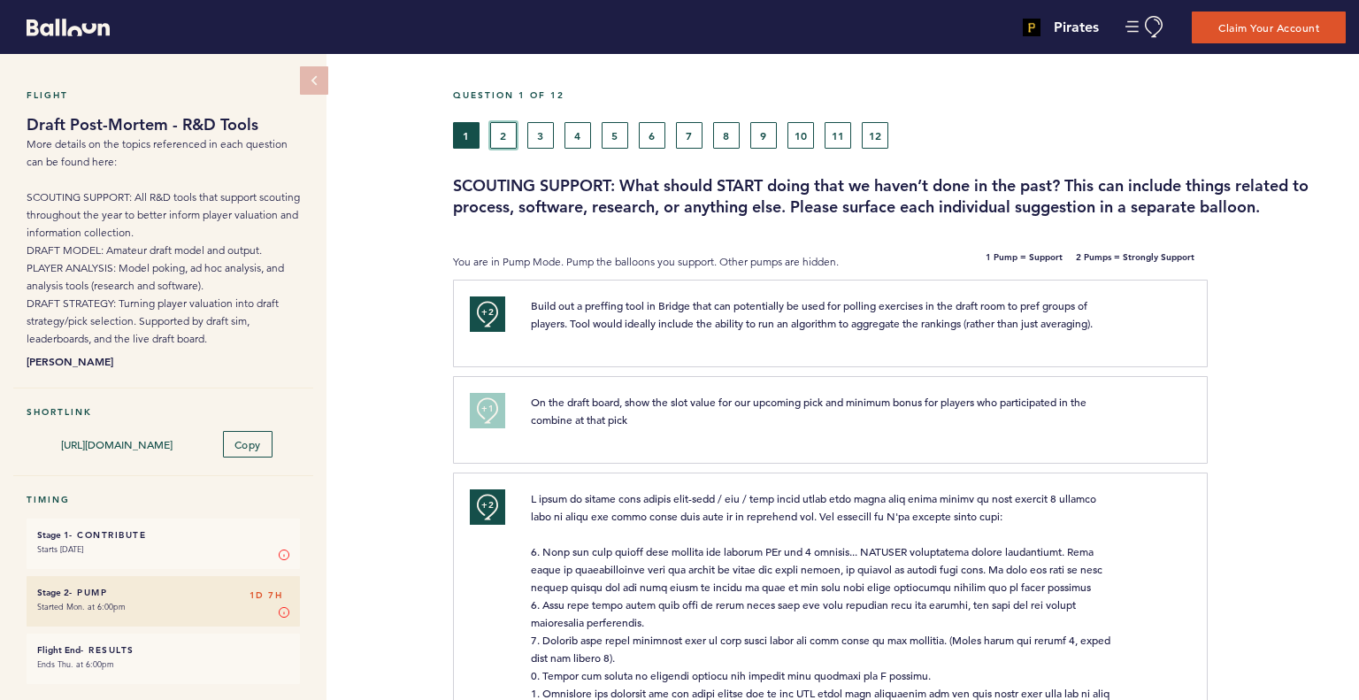
click at [506, 136] on button "2" at bounding box center [503, 135] width 27 height 27
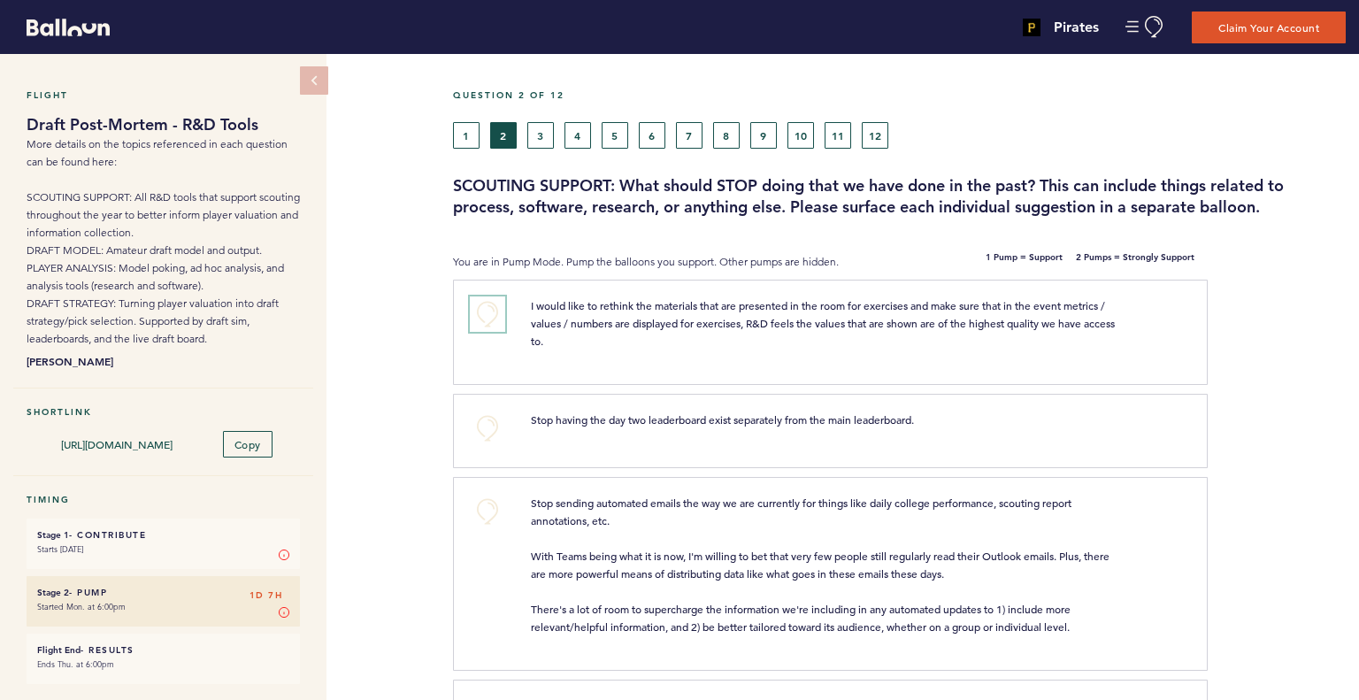
click at [481, 310] on button "+0" at bounding box center [487, 313] width 35 height 35
click at [497, 424] on button "+0" at bounding box center [487, 428] width 35 height 35
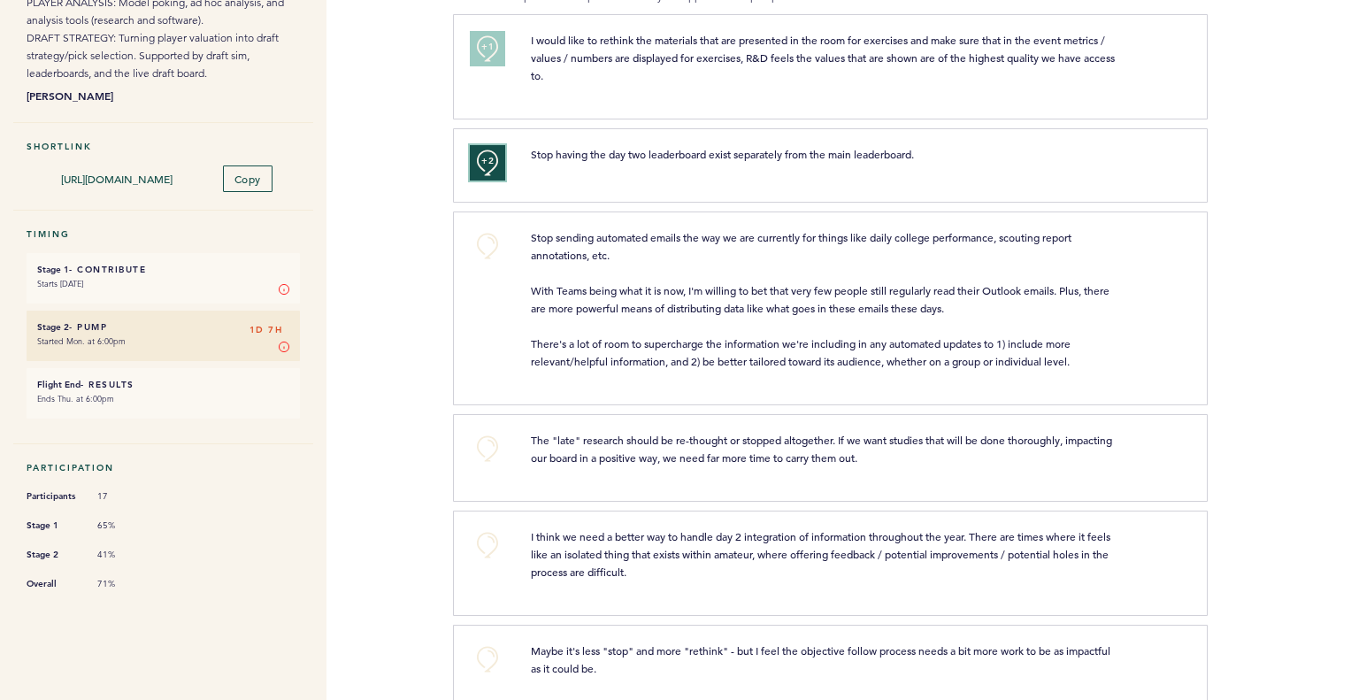
scroll to position [354, 0]
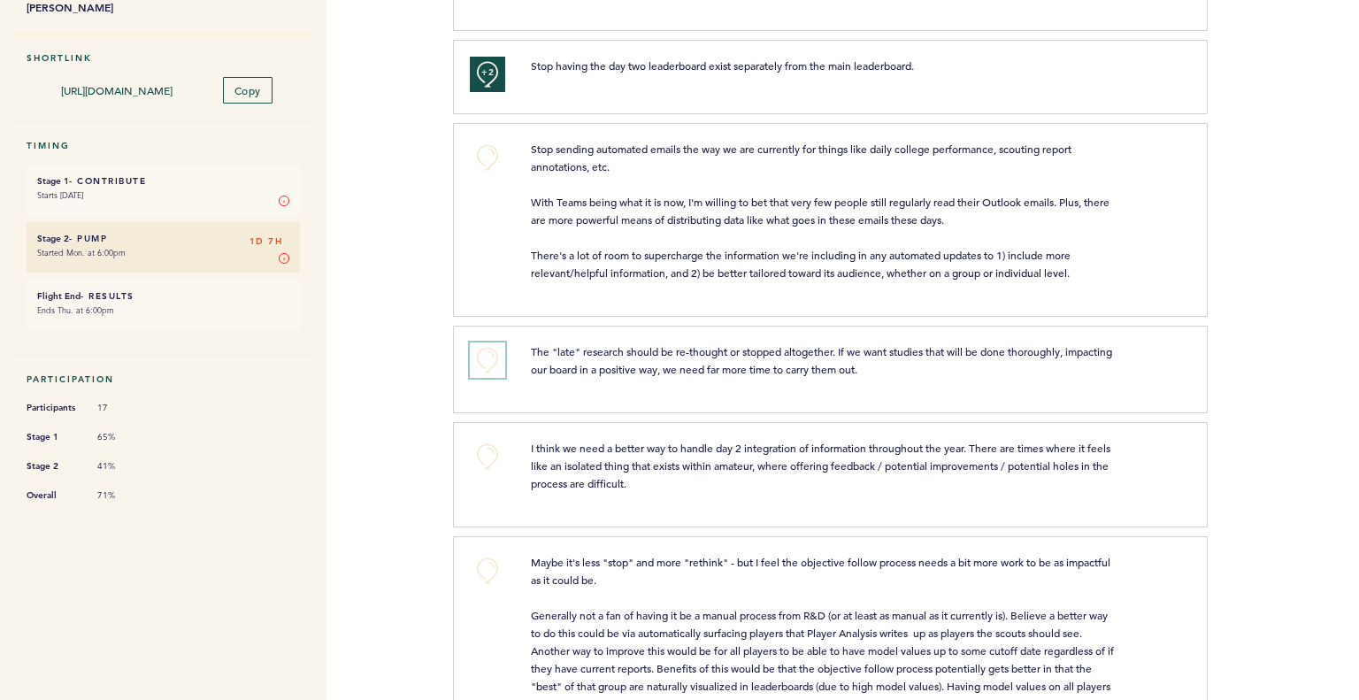
click at [480, 350] on button "+0" at bounding box center [487, 360] width 35 height 35
click at [480, 350] on button "+1" at bounding box center [487, 360] width 35 height 35
click at [497, 455] on button "+0" at bounding box center [487, 456] width 35 height 35
click at [497, 455] on button "+1" at bounding box center [487, 456] width 35 height 35
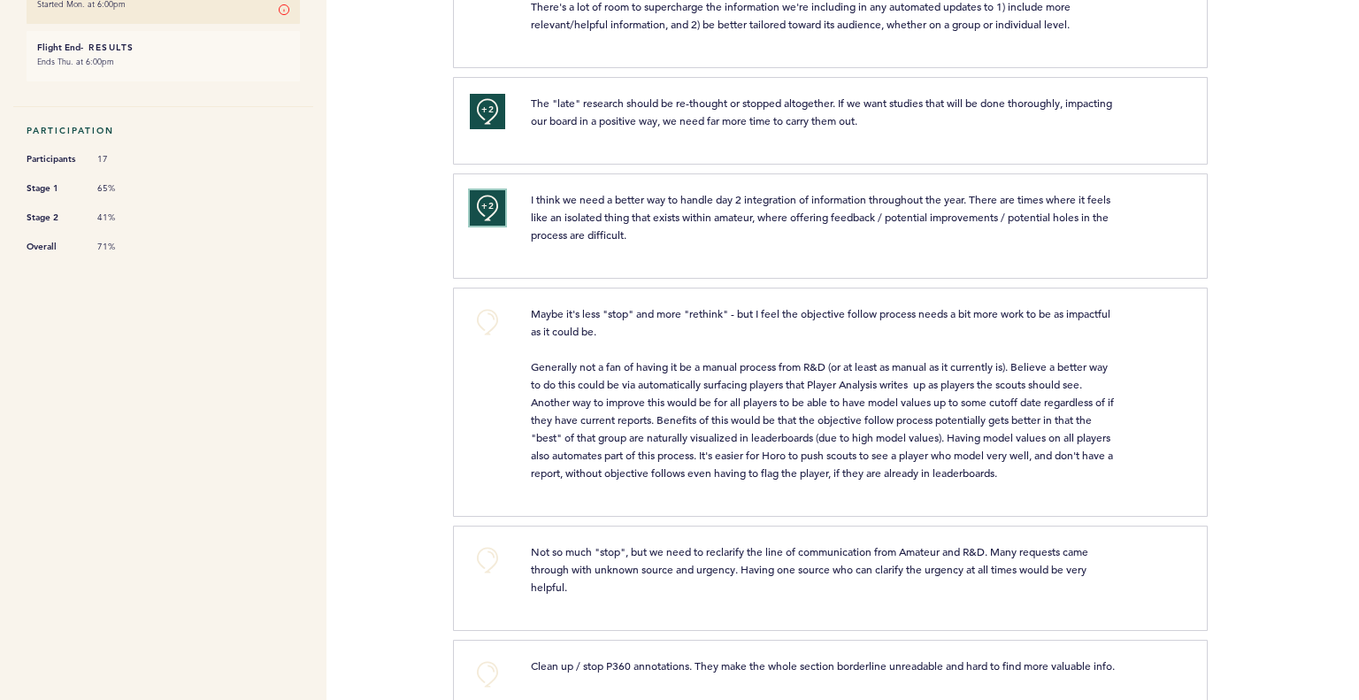
scroll to position [620, 0]
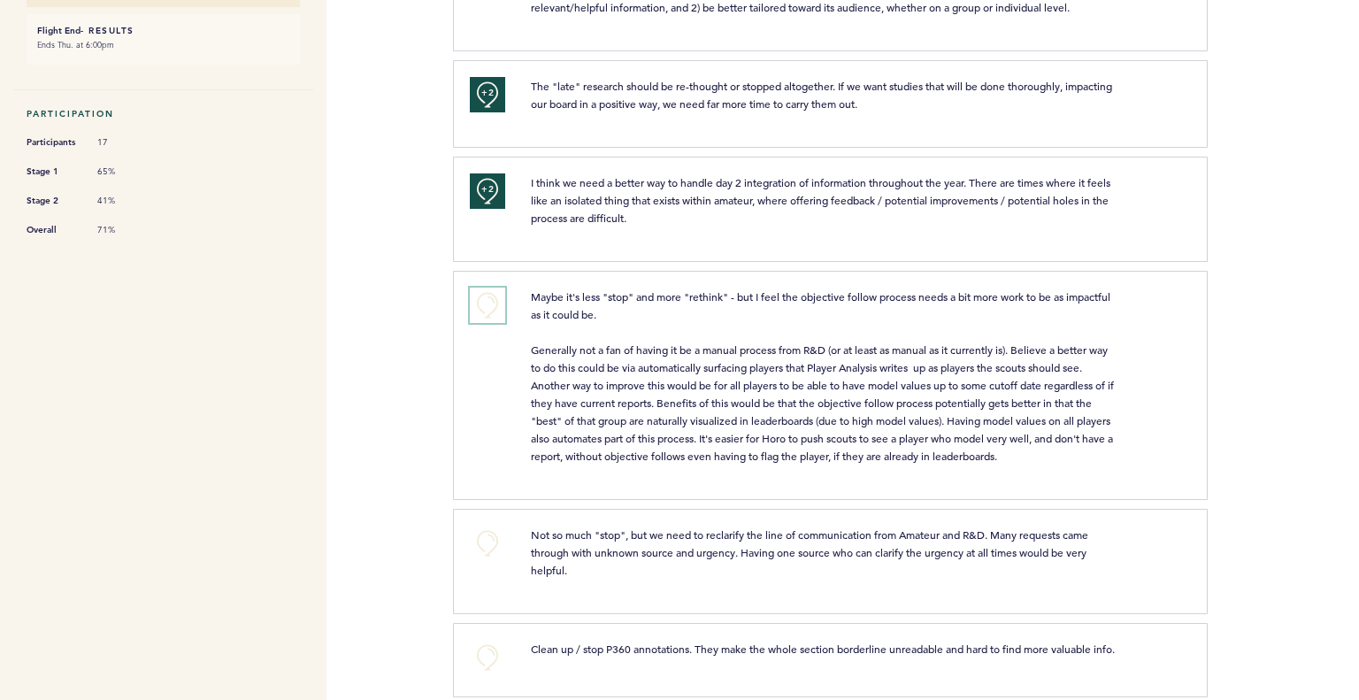
click at [470, 293] on button "+0" at bounding box center [487, 305] width 35 height 35
click at [475, 296] on button "+1" at bounding box center [487, 305] width 35 height 35
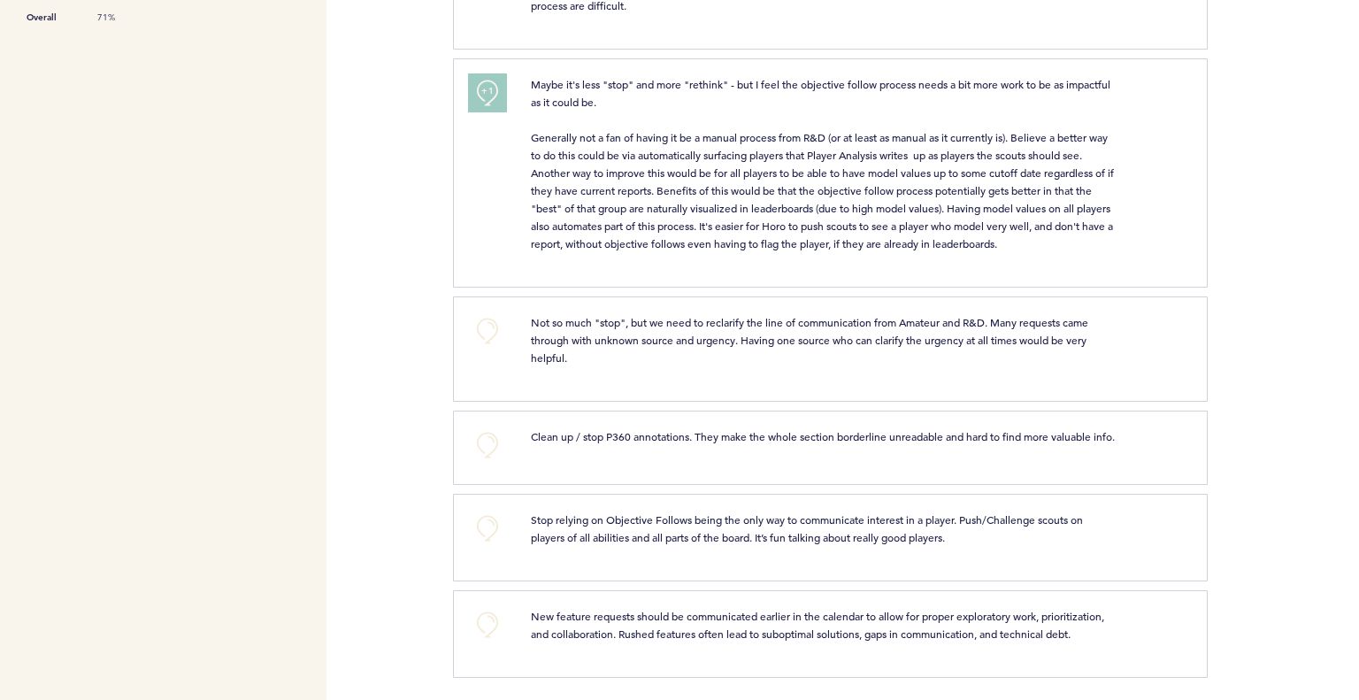
scroll to position [862, 0]
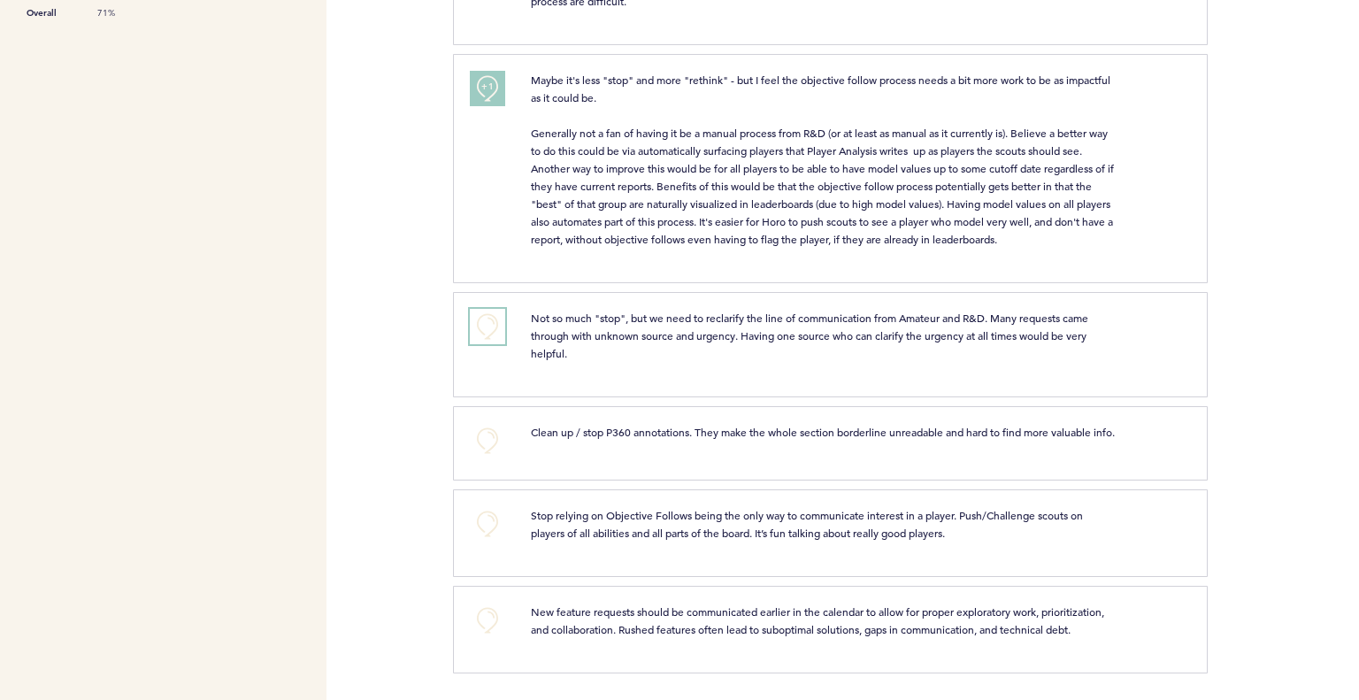
click at [498, 309] on button "+0" at bounding box center [487, 326] width 35 height 35
click at [487, 424] on button "+0" at bounding box center [487, 440] width 35 height 35
click at [492, 529] on button "+0" at bounding box center [487, 523] width 35 height 35
click at [482, 619] on button "+0" at bounding box center [487, 620] width 35 height 35
click at [482, 619] on span "+1" at bounding box center [487, 619] width 12 height 18
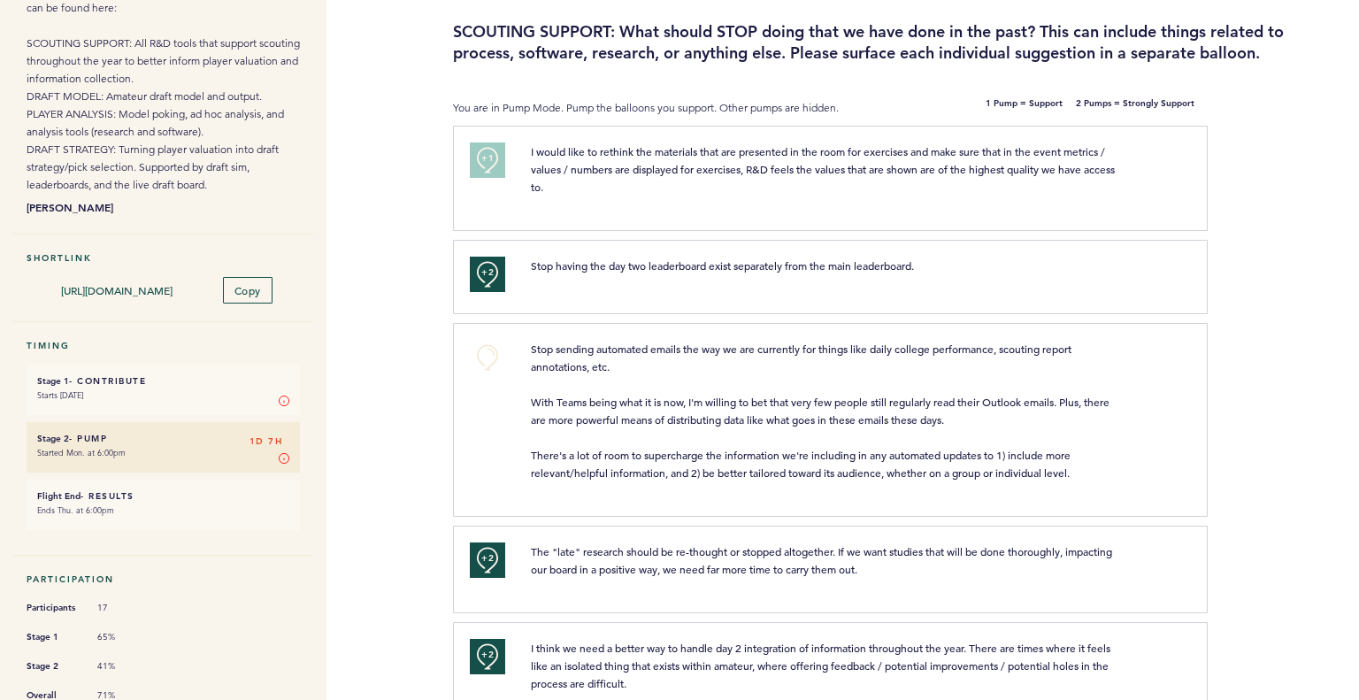
scroll to position [0, 0]
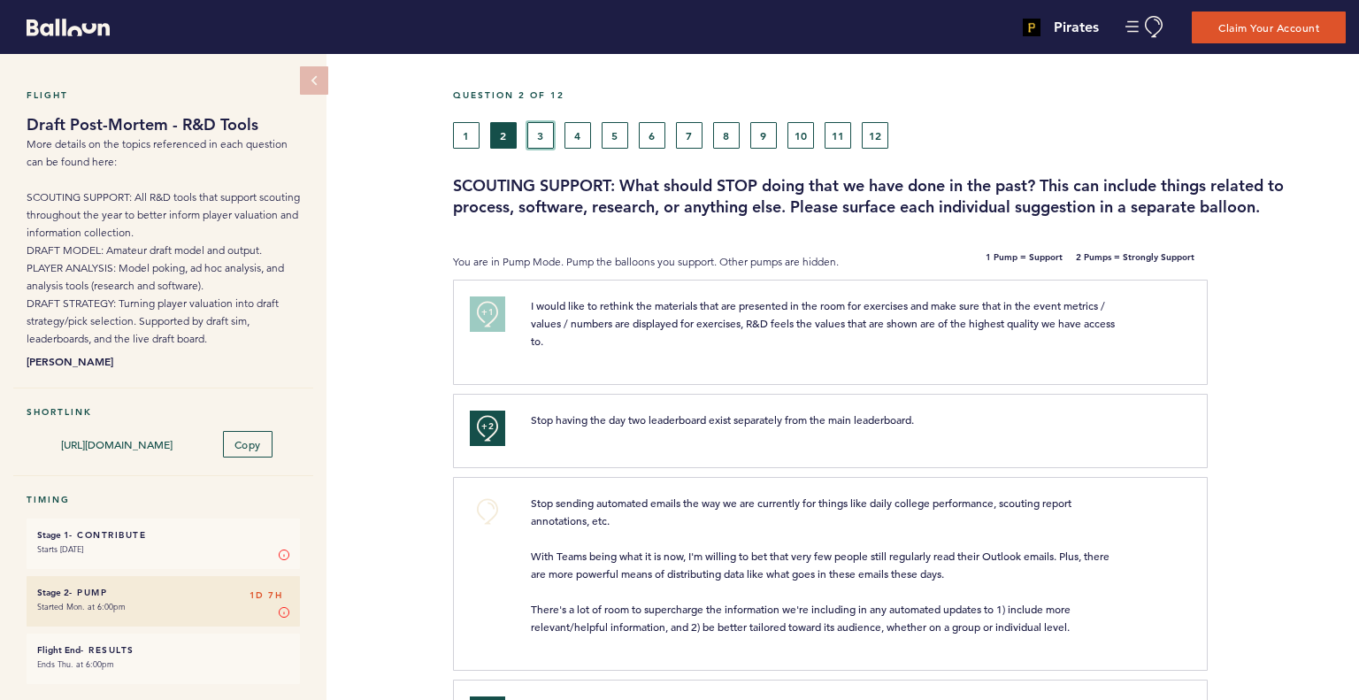
click at [545, 136] on button "3" at bounding box center [541, 135] width 27 height 27
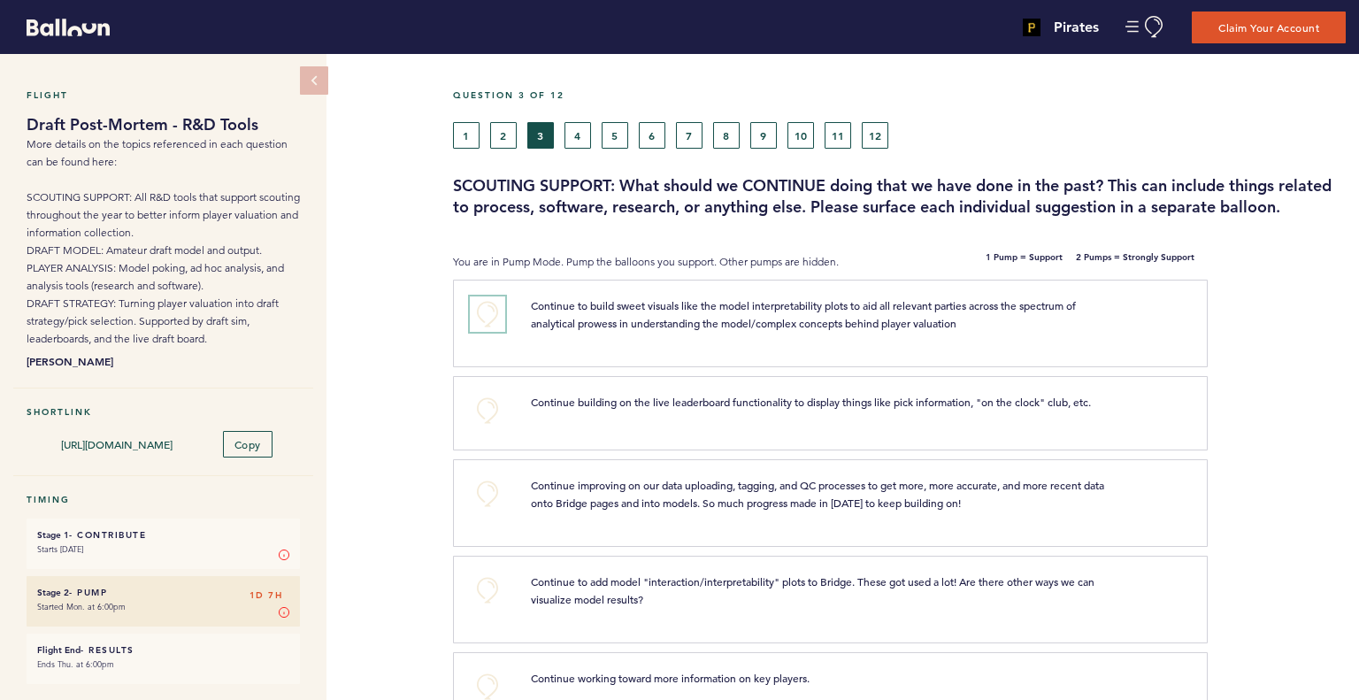
click at [481, 314] on button "+0" at bounding box center [487, 313] width 35 height 35
click at [481, 314] on span "+1" at bounding box center [487, 313] width 12 height 18
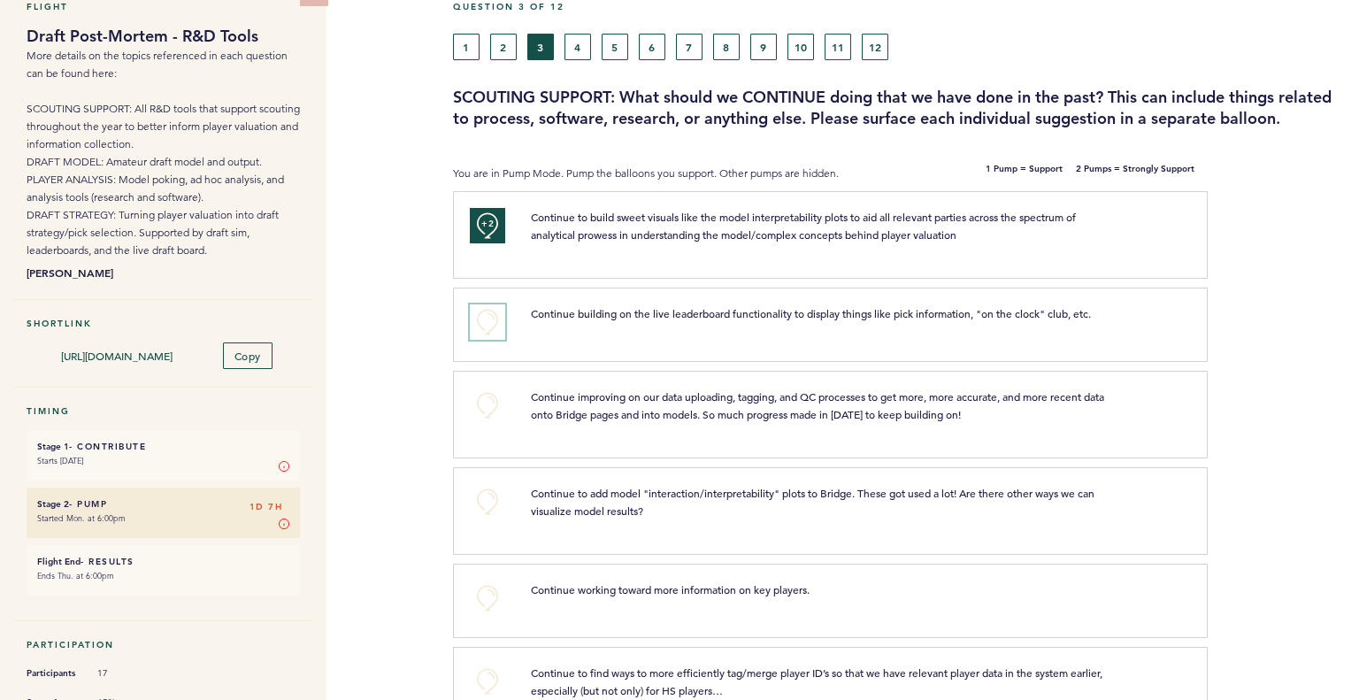
click at [491, 314] on button "+0" at bounding box center [487, 321] width 35 height 35
click at [489, 317] on span "+1" at bounding box center [487, 321] width 12 height 18
click at [688, 413] on span "Continue improving on our data uploading, tagging, and QC processes to get more…" at bounding box center [819, 405] width 576 height 32
click at [482, 404] on button "+0" at bounding box center [487, 405] width 35 height 35
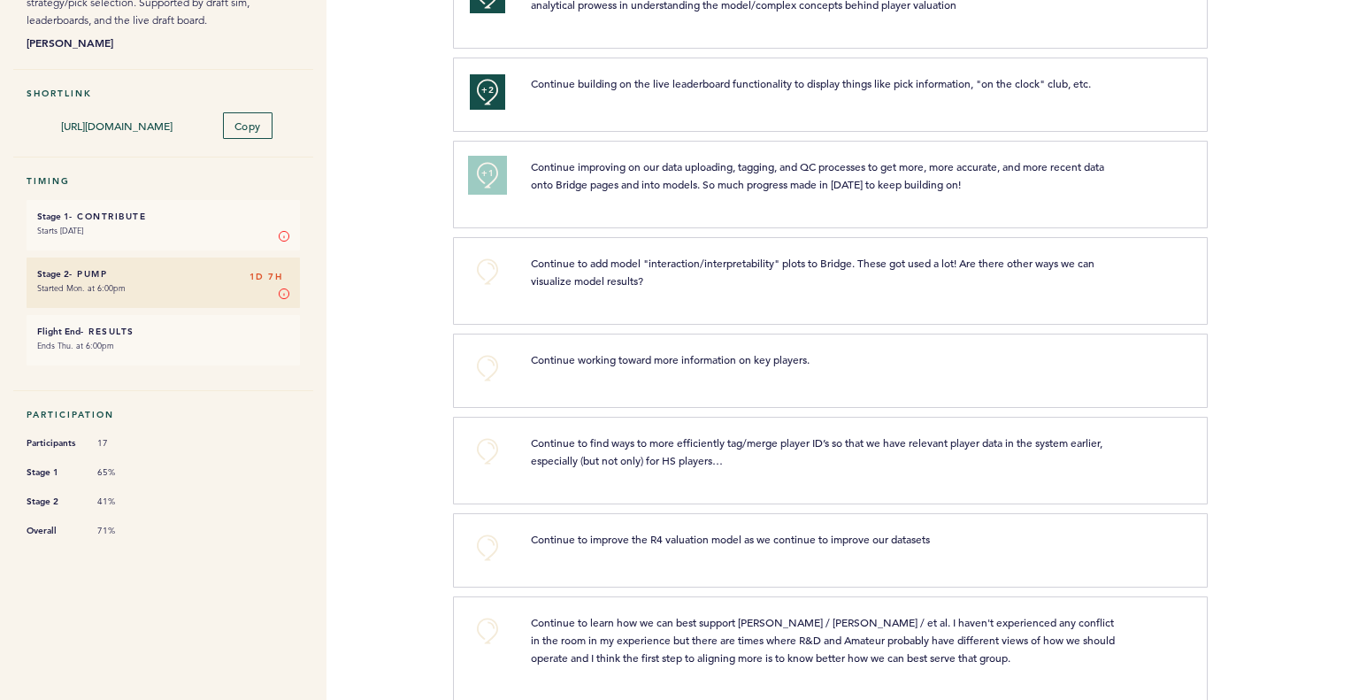
scroll to position [354, 0]
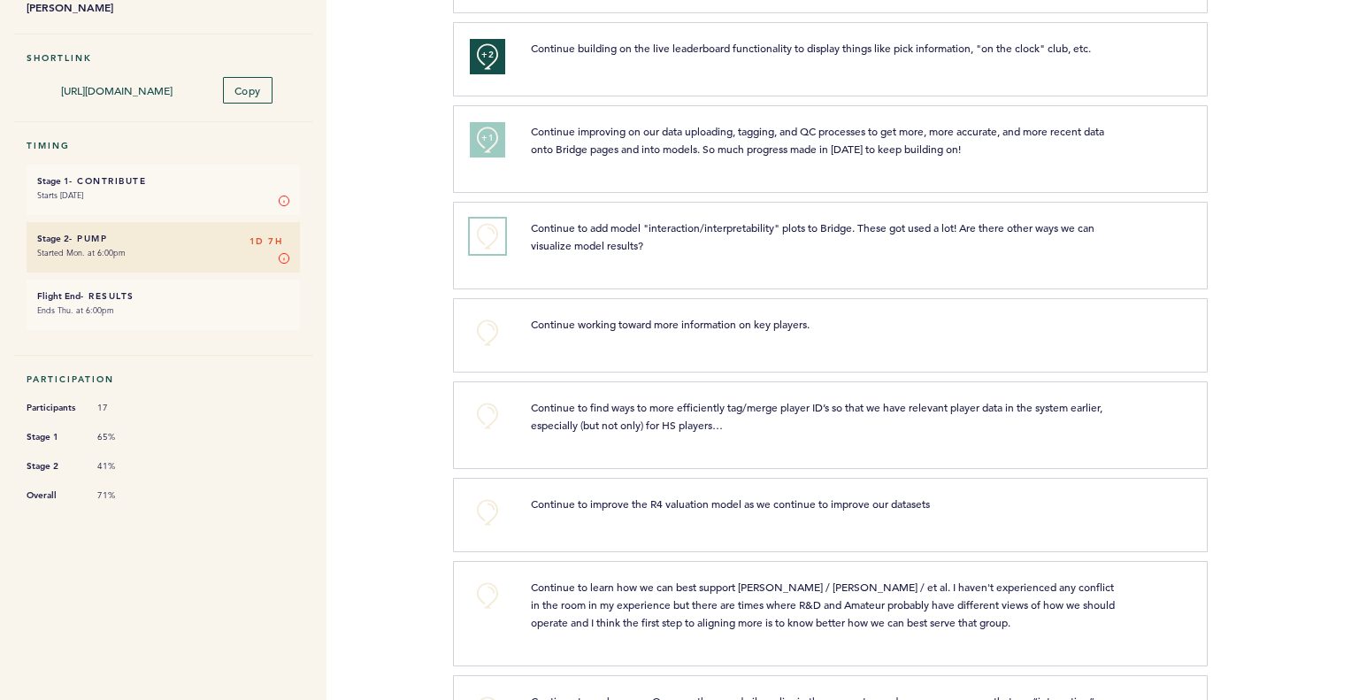
click at [495, 234] on button "+0" at bounding box center [487, 236] width 35 height 35
click at [495, 234] on button "+1" at bounding box center [487, 236] width 35 height 35
click at [491, 332] on button "+0" at bounding box center [487, 332] width 35 height 35
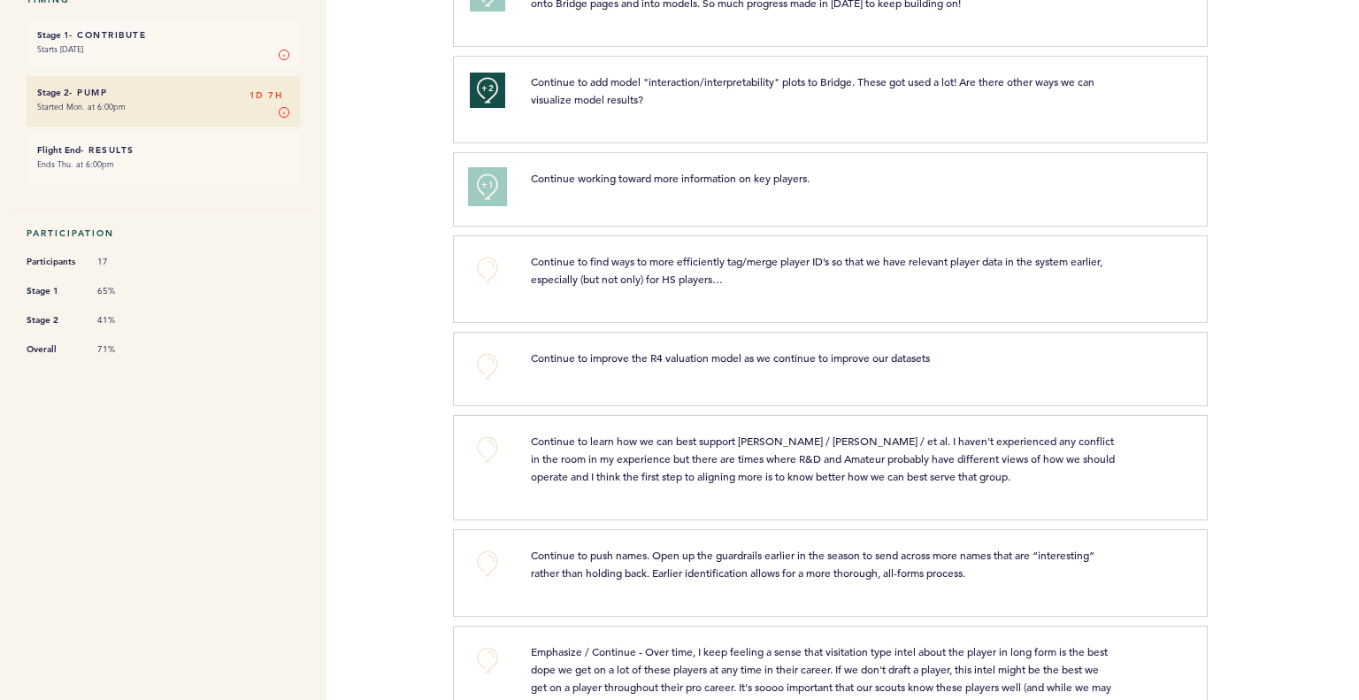
scroll to position [531, 0]
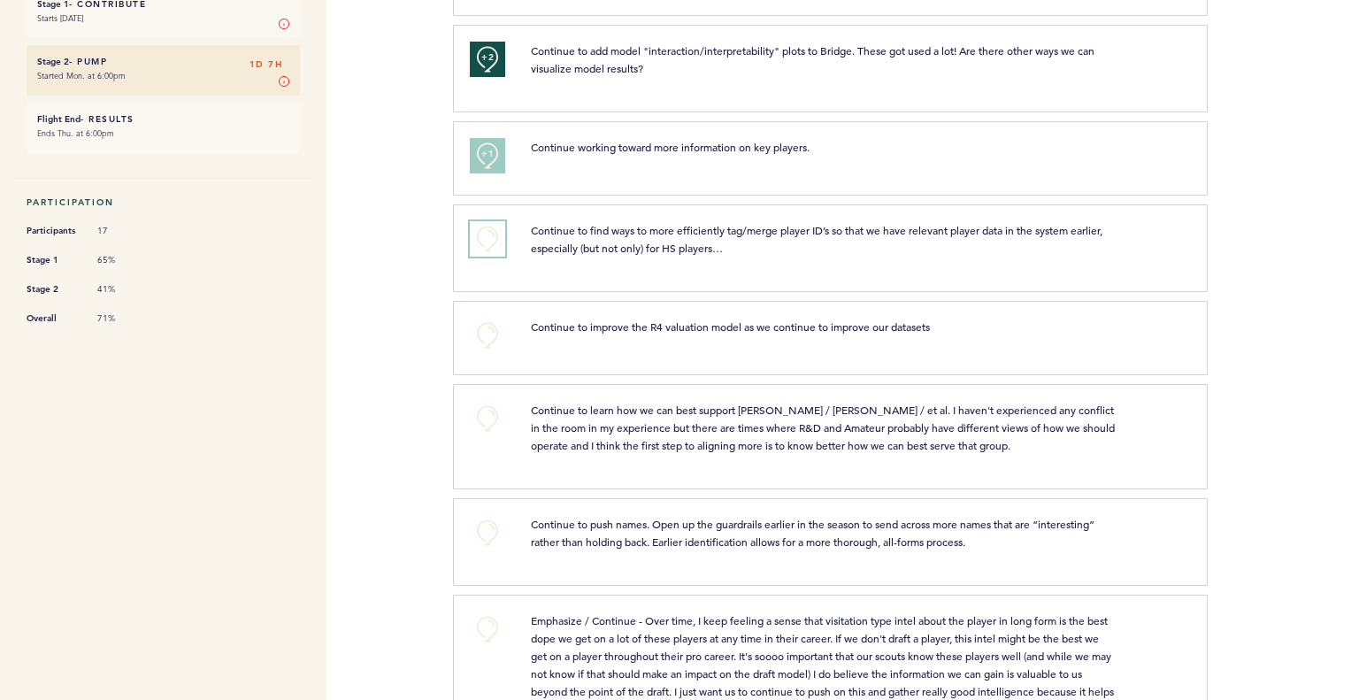
click at [487, 236] on button "+0" at bounding box center [487, 238] width 35 height 35
click at [0, 0] on span "+0" at bounding box center [0, 0] width 0 height 0
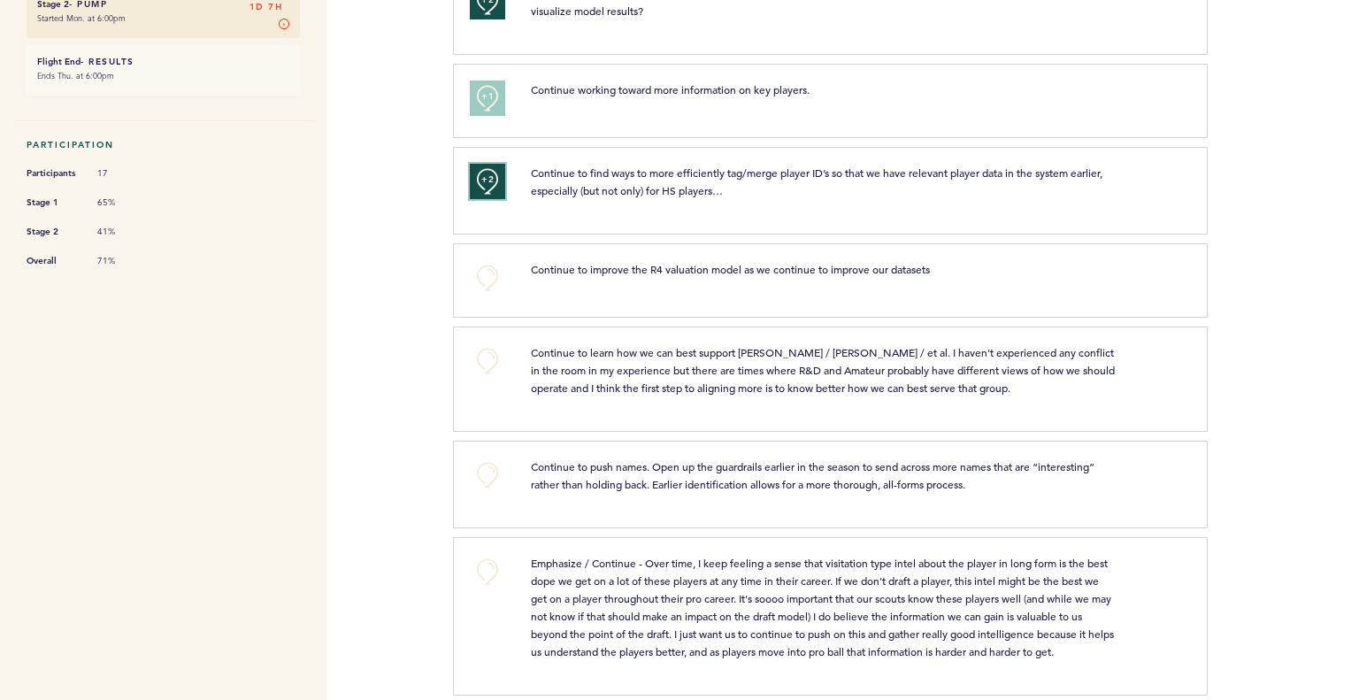
scroll to position [620, 0]
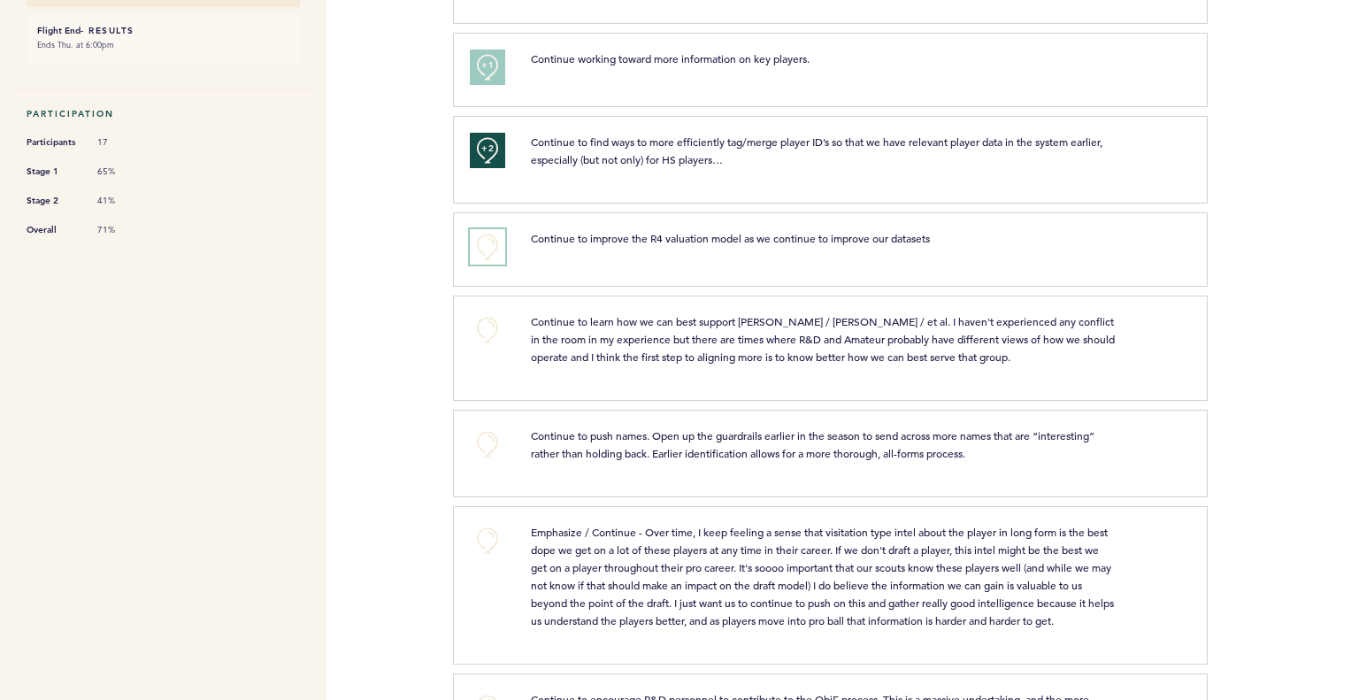
click at [497, 250] on button "+0" at bounding box center [487, 246] width 35 height 35
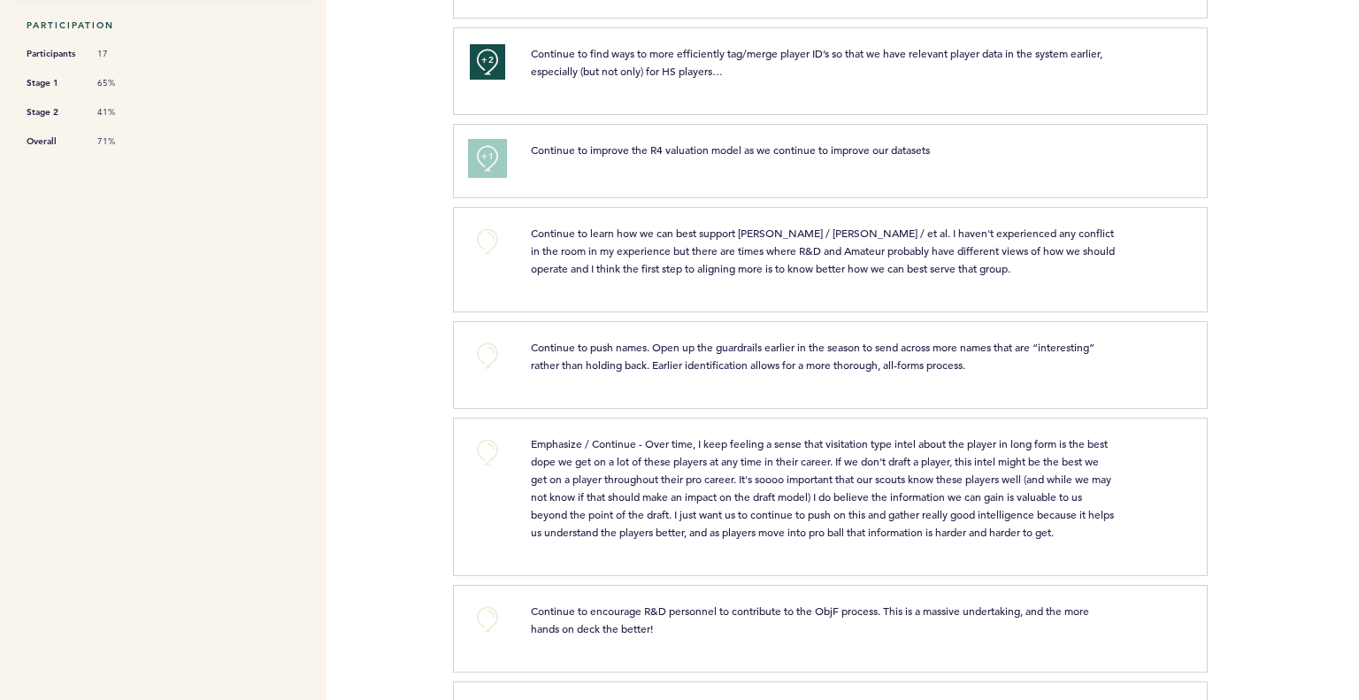
scroll to position [797, 0]
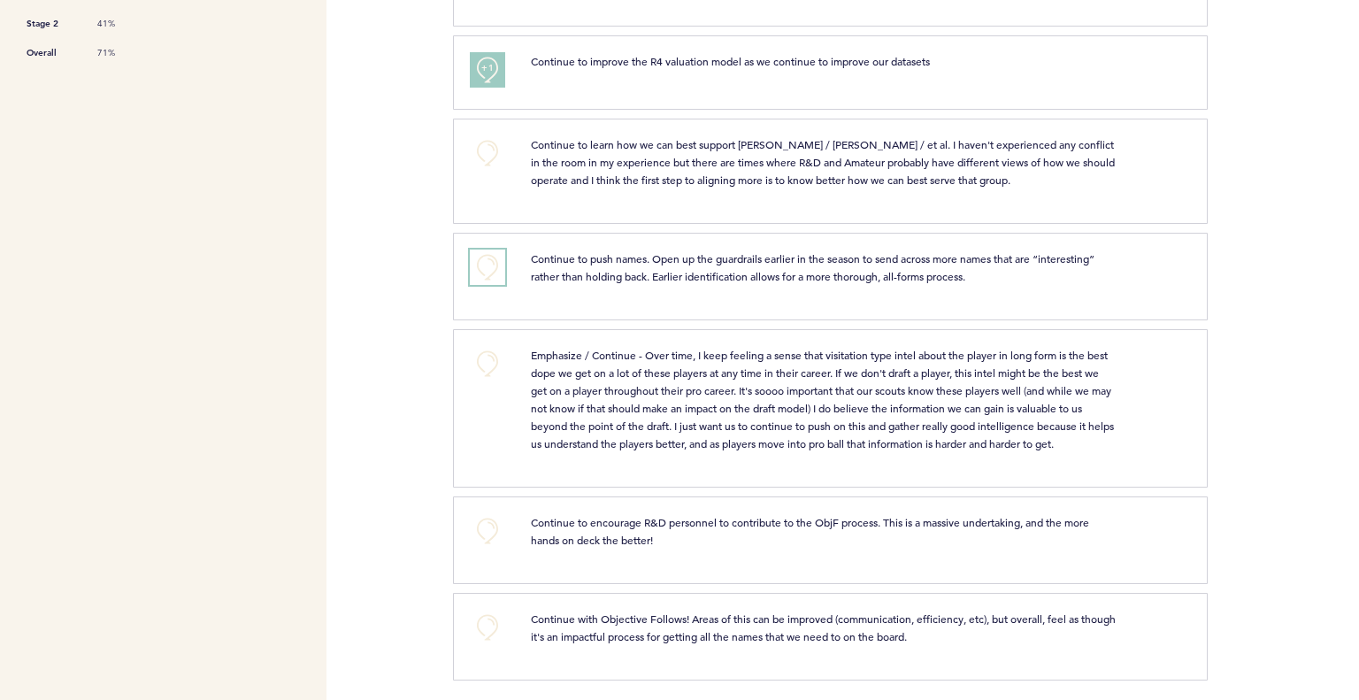
click at [484, 266] on button "+0" at bounding box center [487, 267] width 35 height 35
click at [0, 0] on span "+0" at bounding box center [0, 0] width 0 height 0
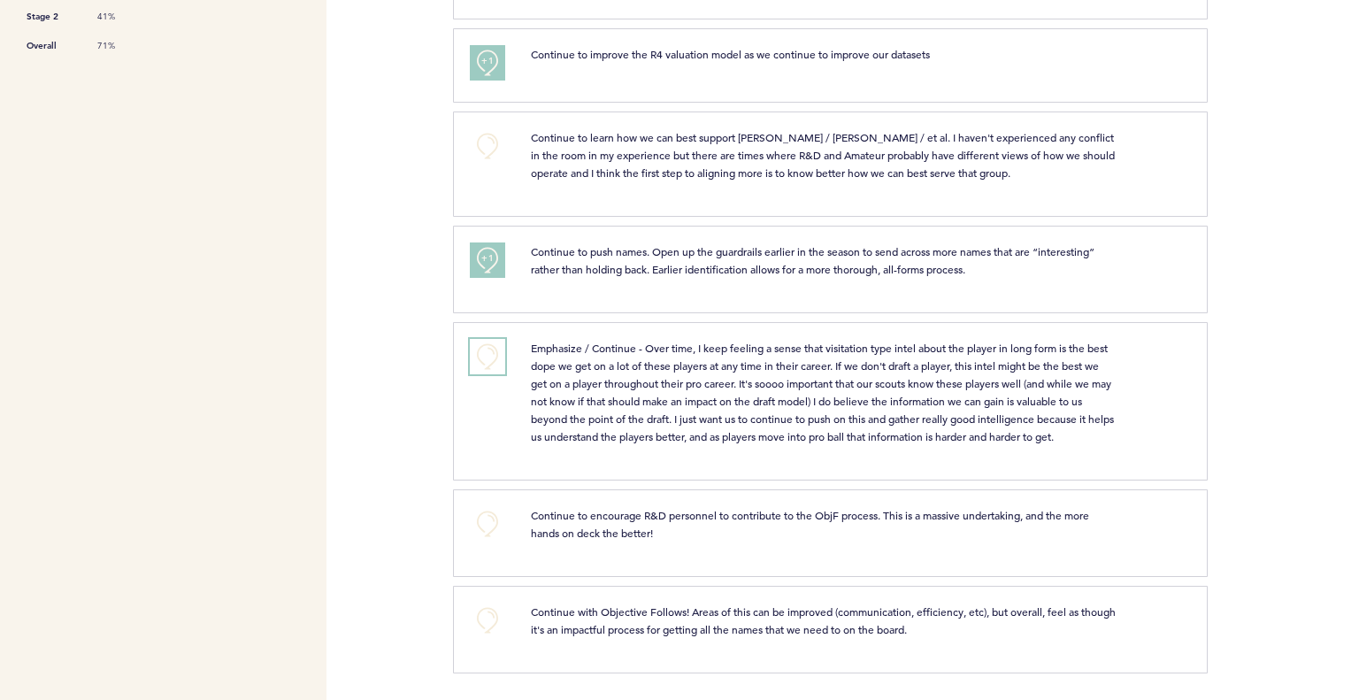
click at [501, 344] on button "+0" at bounding box center [487, 356] width 35 height 35
click at [470, 530] on button "+0" at bounding box center [487, 523] width 35 height 35
click at [474, 616] on button "+0" at bounding box center [487, 620] width 35 height 35
click at [474, 616] on button "+1" at bounding box center [487, 620] width 35 height 35
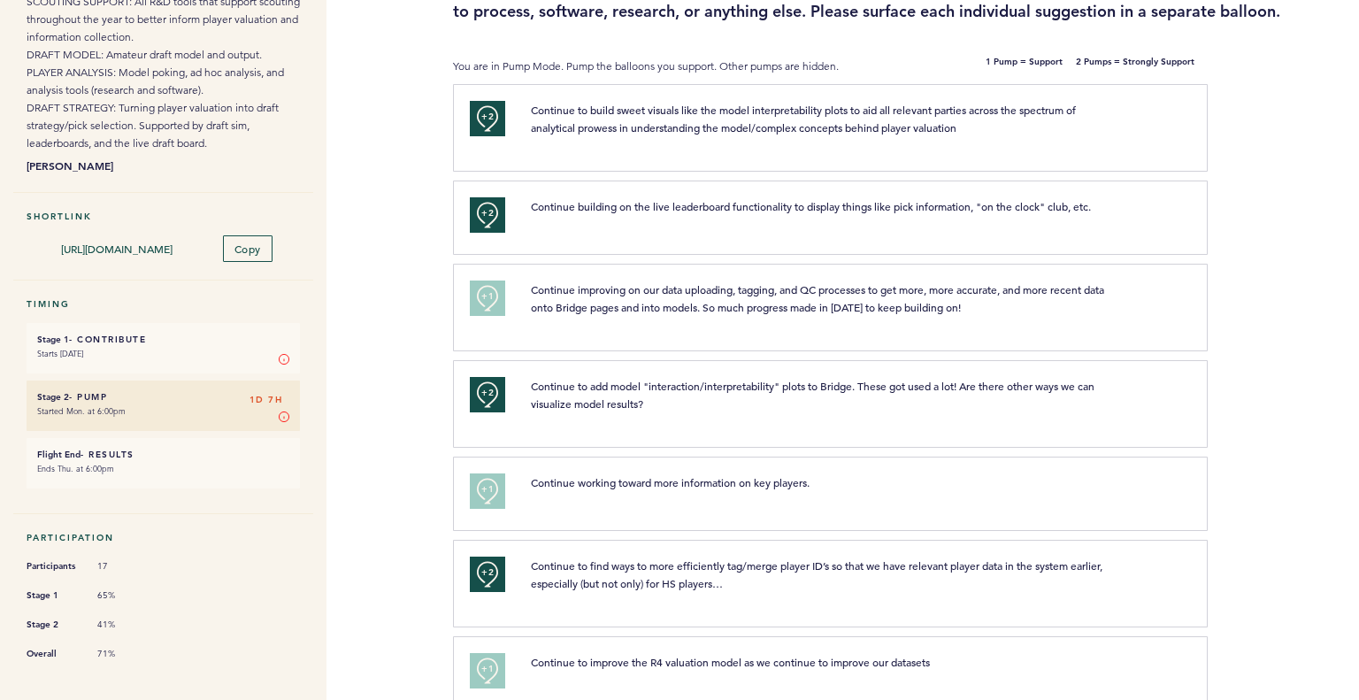
scroll to position [0, 0]
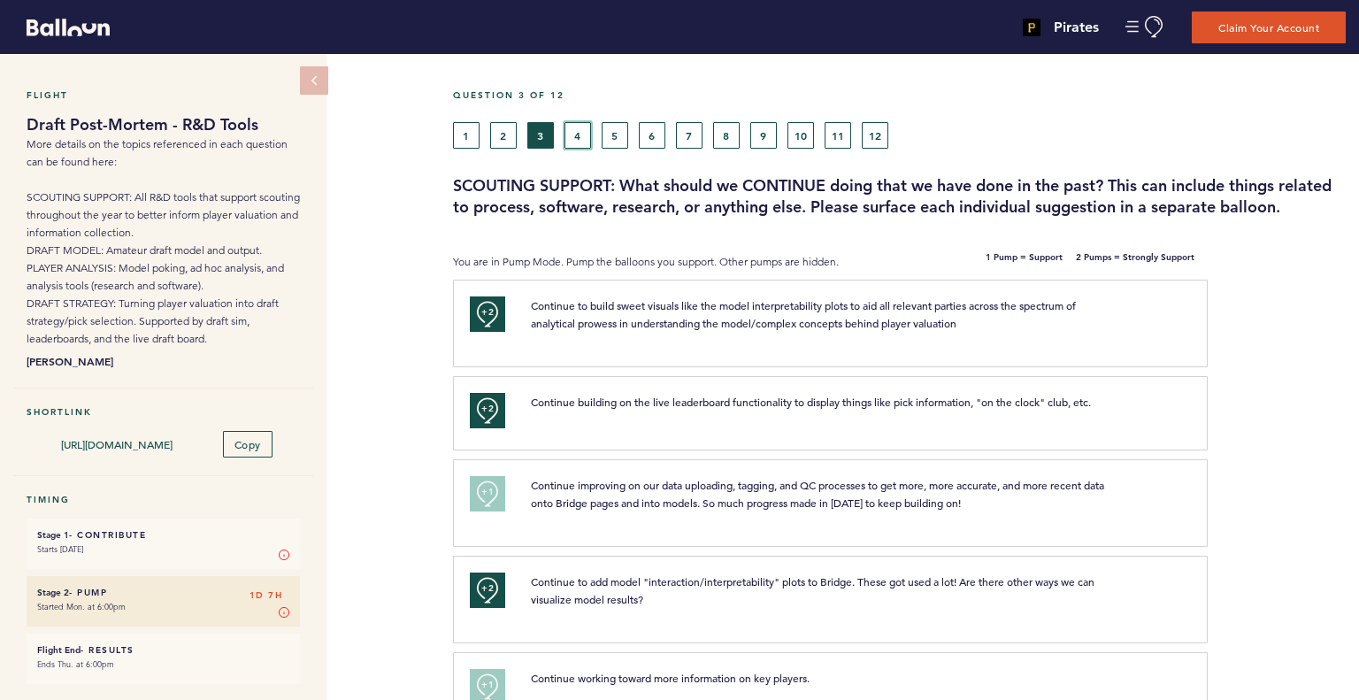
click at [574, 127] on button "4" at bounding box center [578, 135] width 27 height 27
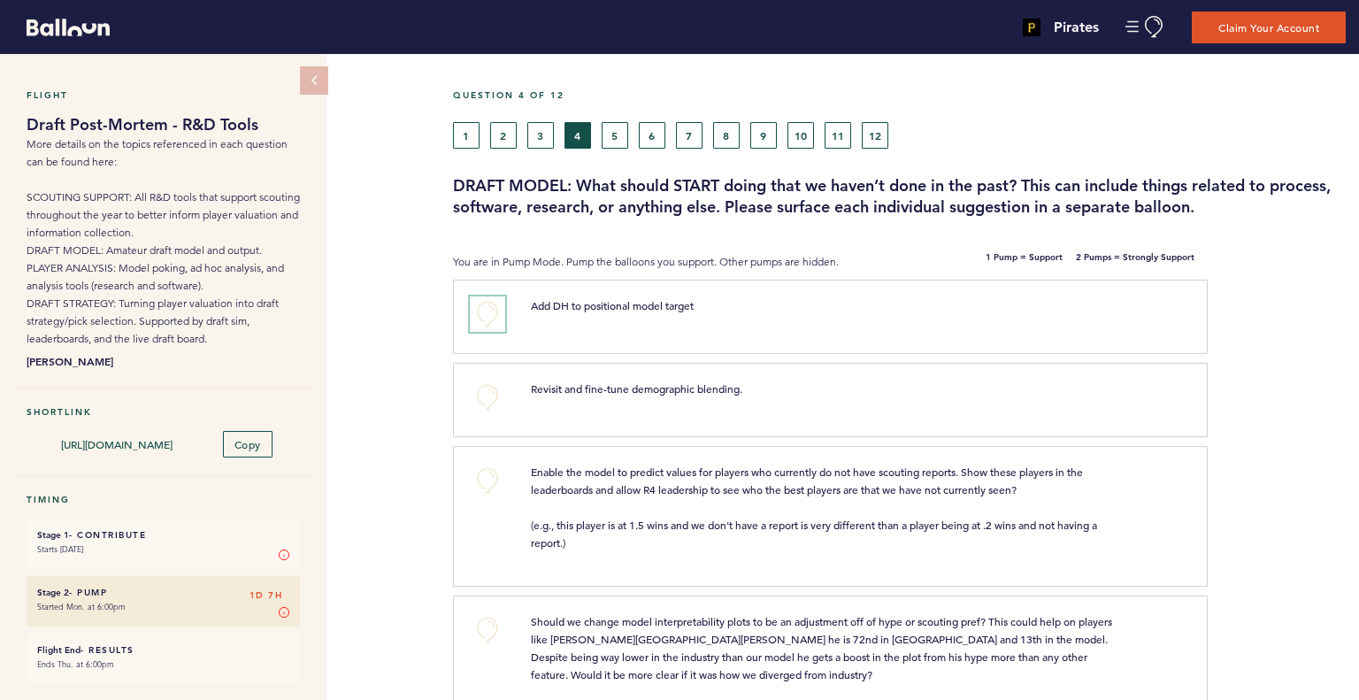
click at [482, 310] on button "+0" at bounding box center [487, 313] width 35 height 35
click at [482, 310] on span "+1" at bounding box center [487, 313] width 12 height 18
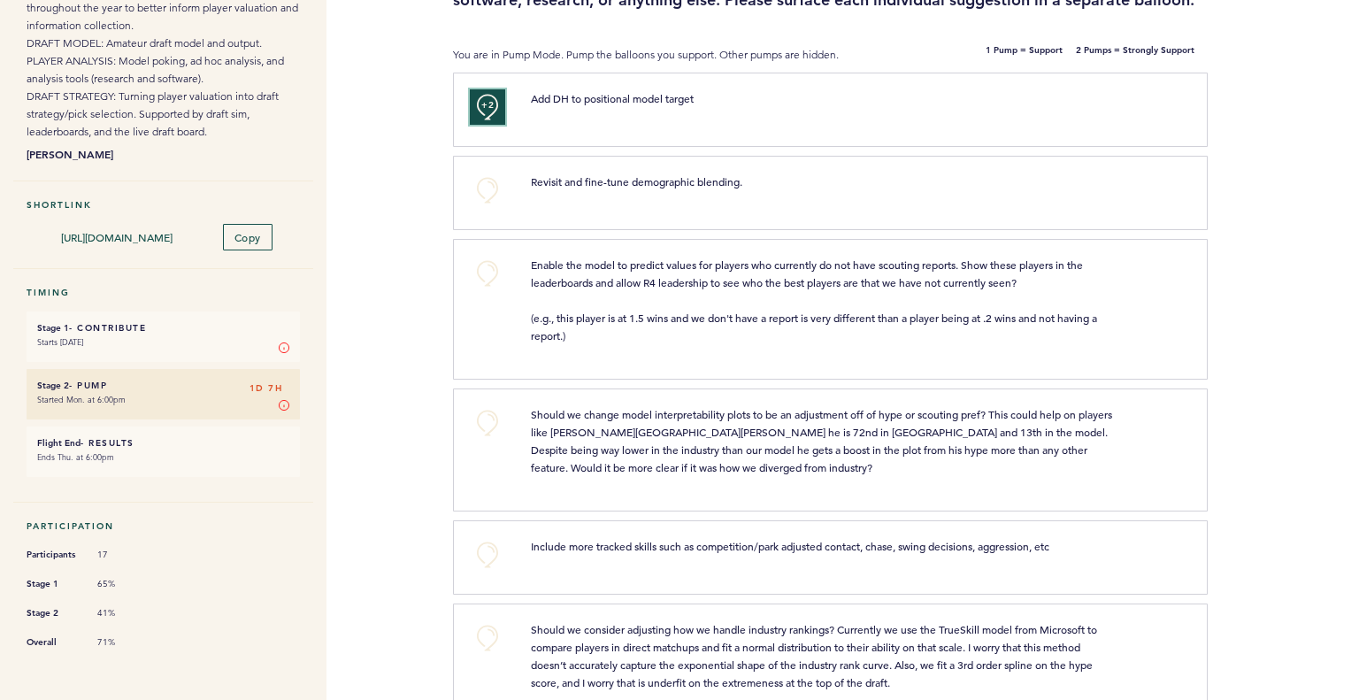
scroll to position [177, 0]
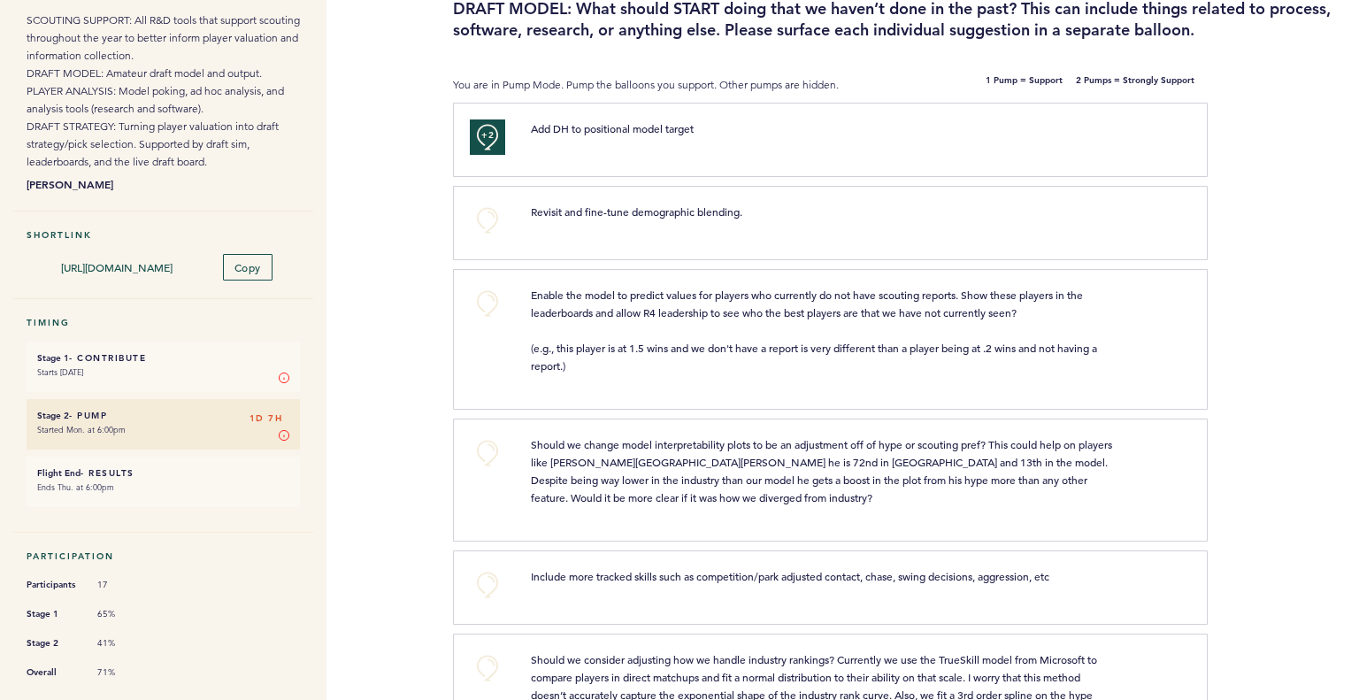
click at [510, 293] on div "+0" at bounding box center [487, 337] width 61 height 102
click at [486, 304] on button "+0" at bounding box center [487, 303] width 35 height 35
click at [486, 304] on span "+1" at bounding box center [487, 302] width 12 height 18
click at [372, 362] on div "Flight Draft Post-Mortem - R&D Tools More details on the topics referenced in e…" at bounding box center [679, 200] width 1359 height 646
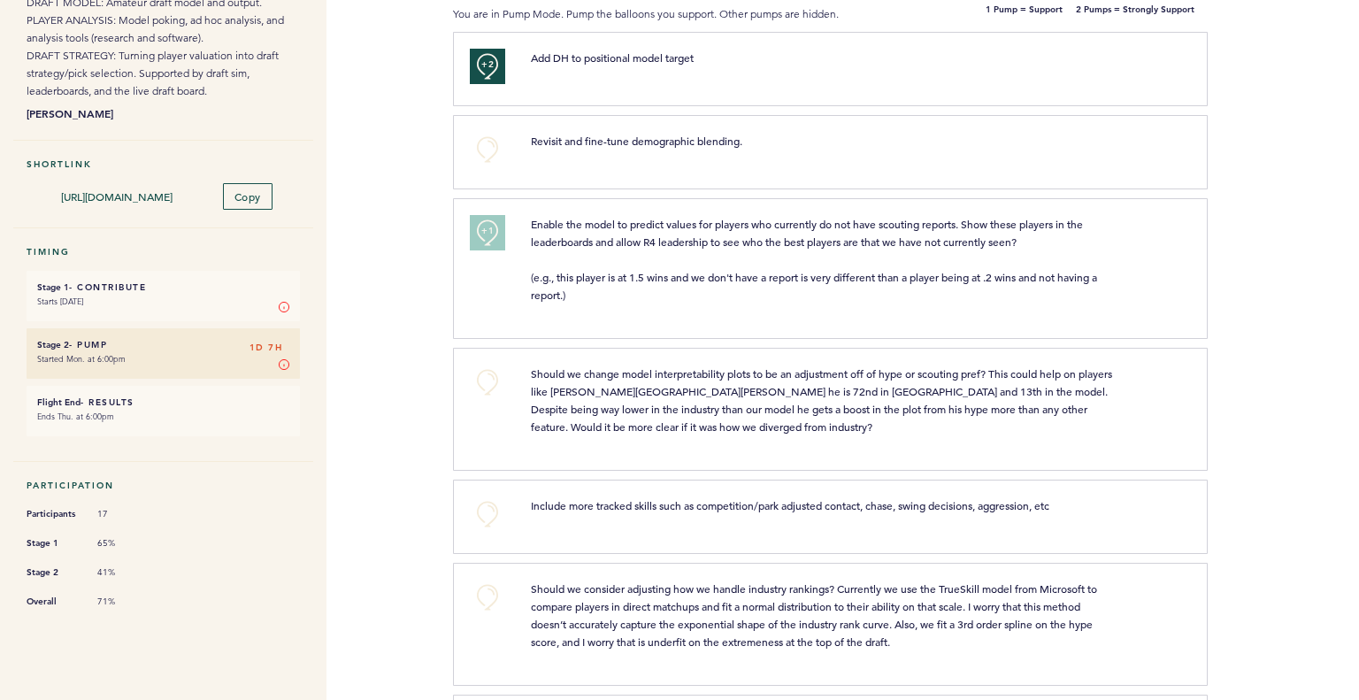
scroll to position [354, 0]
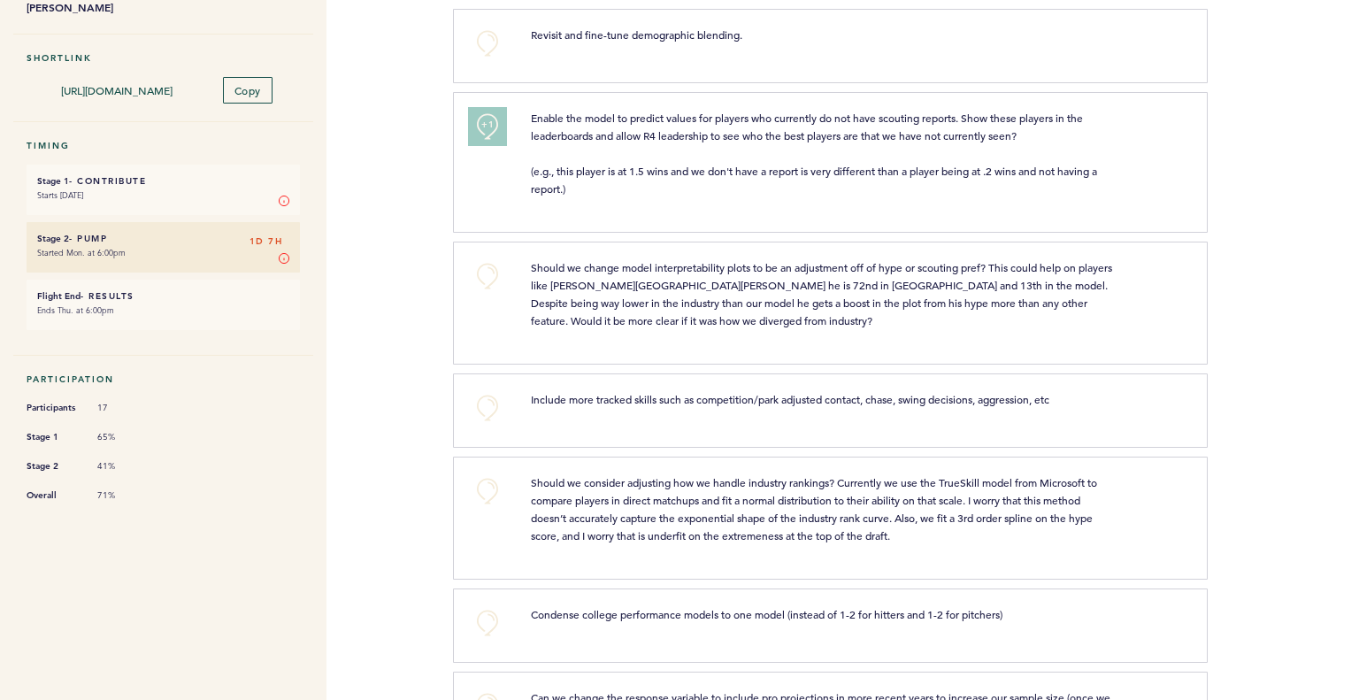
click at [482, 112] on button "+1" at bounding box center [487, 126] width 35 height 35
click at [490, 405] on button "+0" at bounding box center [487, 407] width 35 height 35
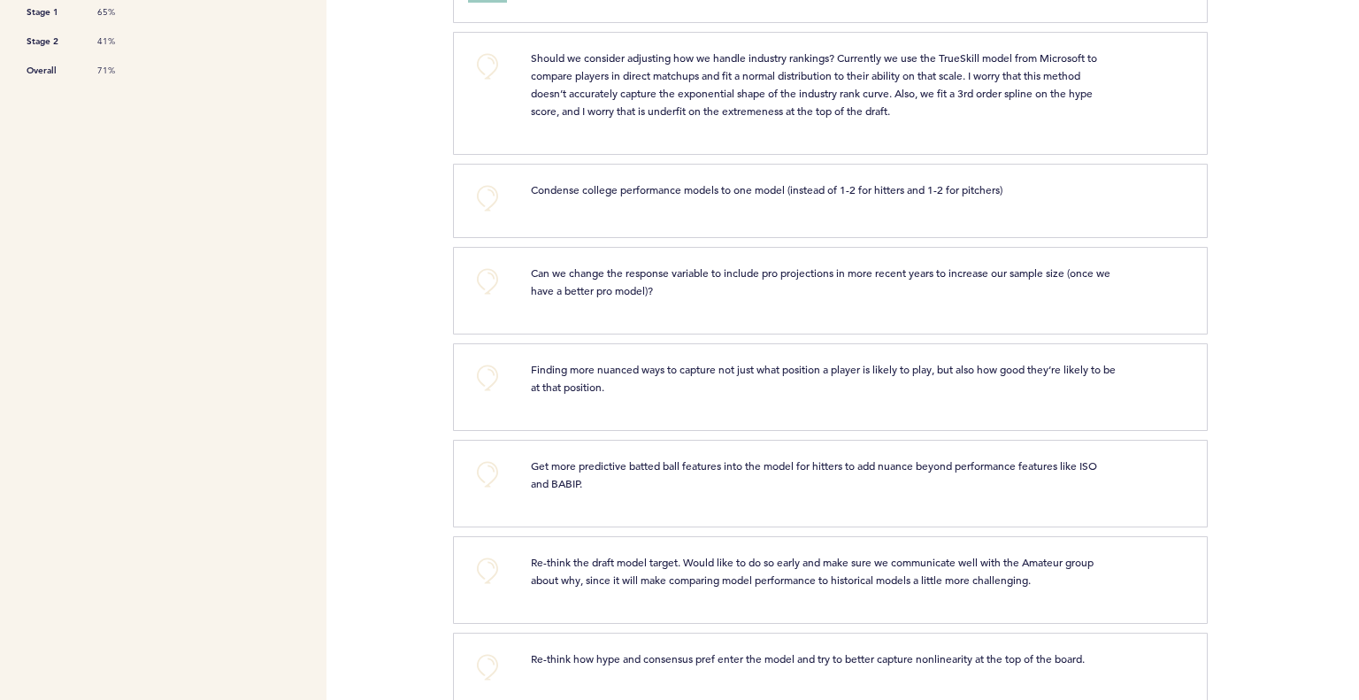
scroll to position [797, 0]
